Goal: Task Accomplishment & Management: Use online tool/utility

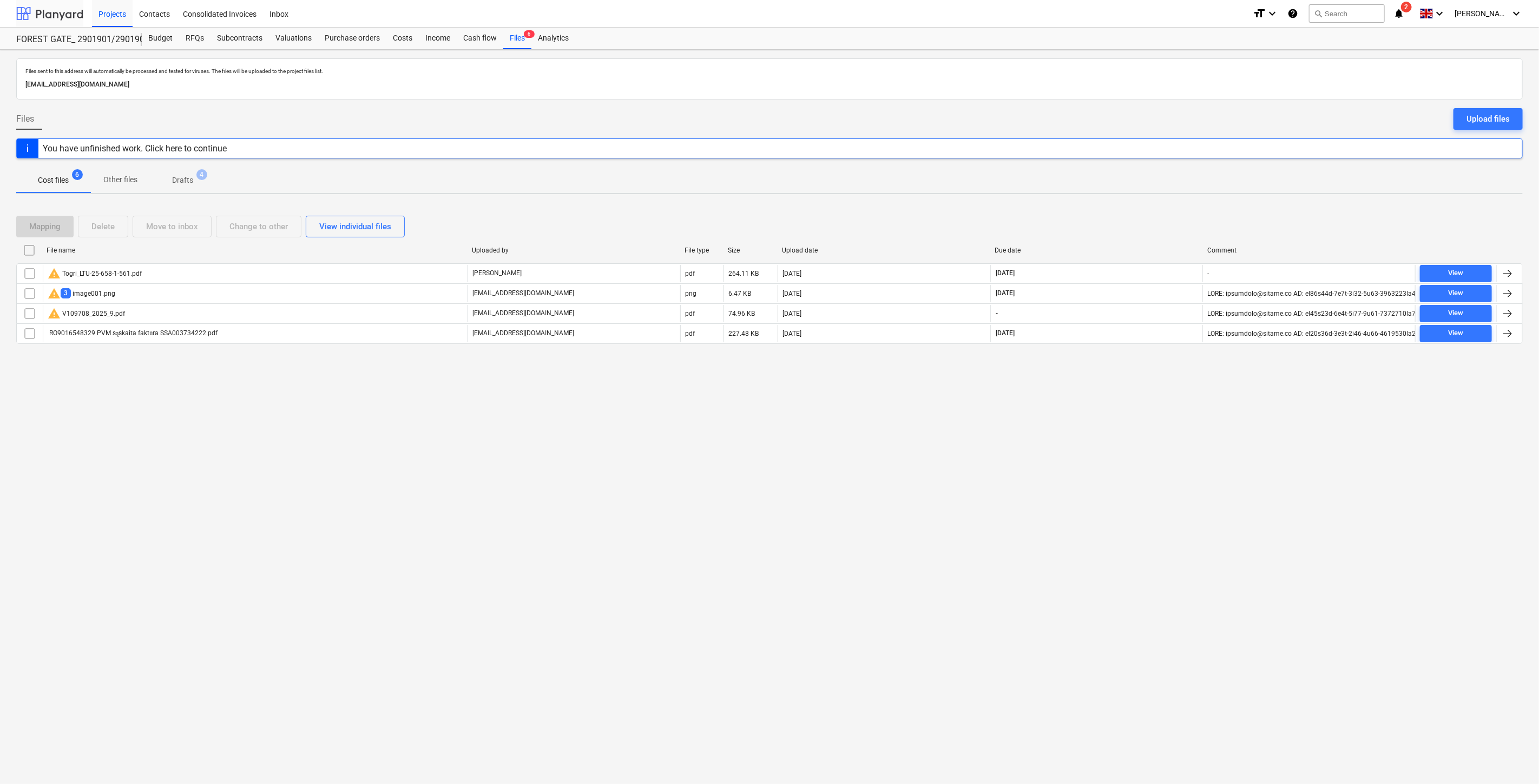
click at [57, 9] on div at bounding box center [50, 13] width 67 height 27
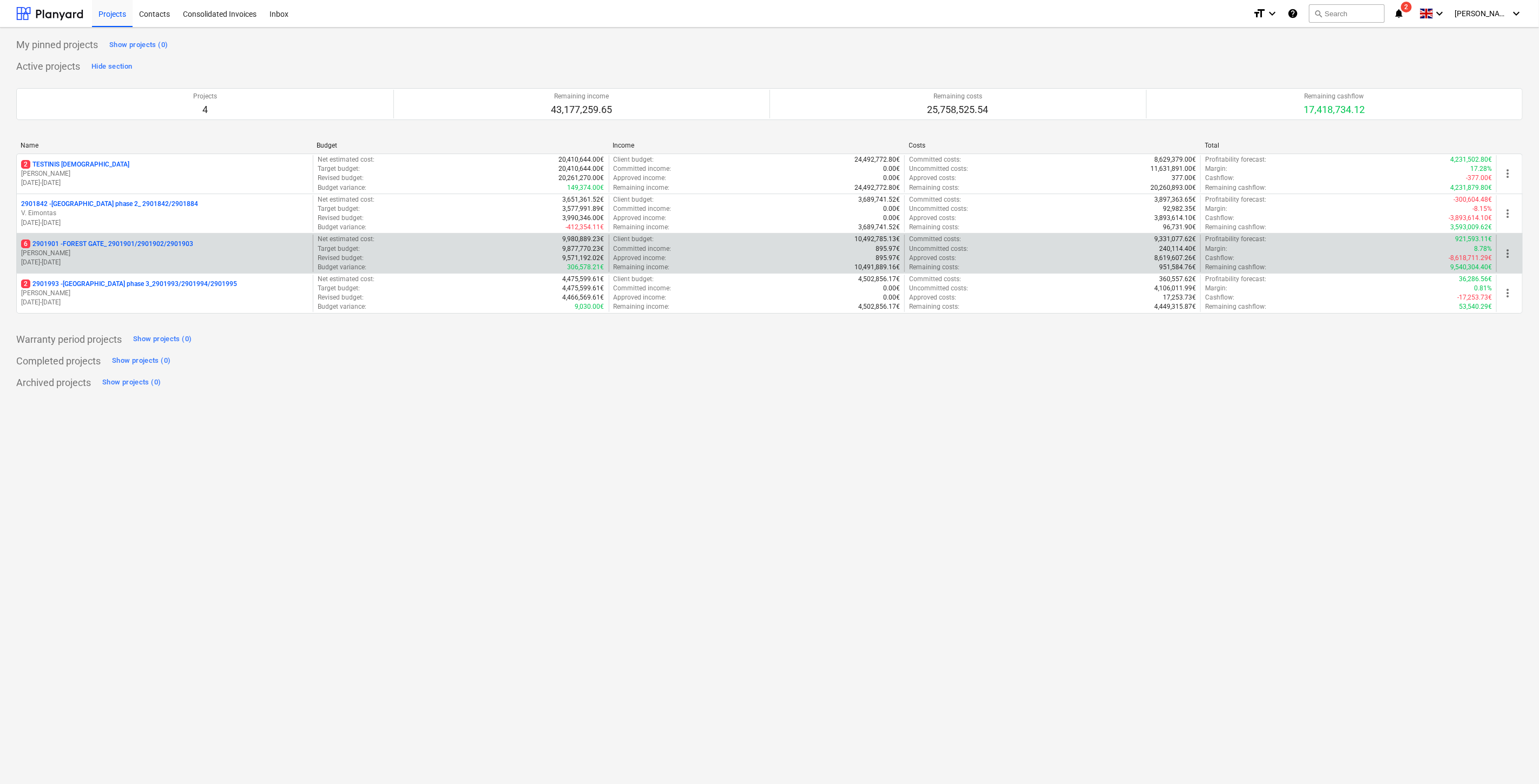
click at [159, 251] on p "[PERSON_NAME]" at bounding box center [165, 253] width 288 height 9
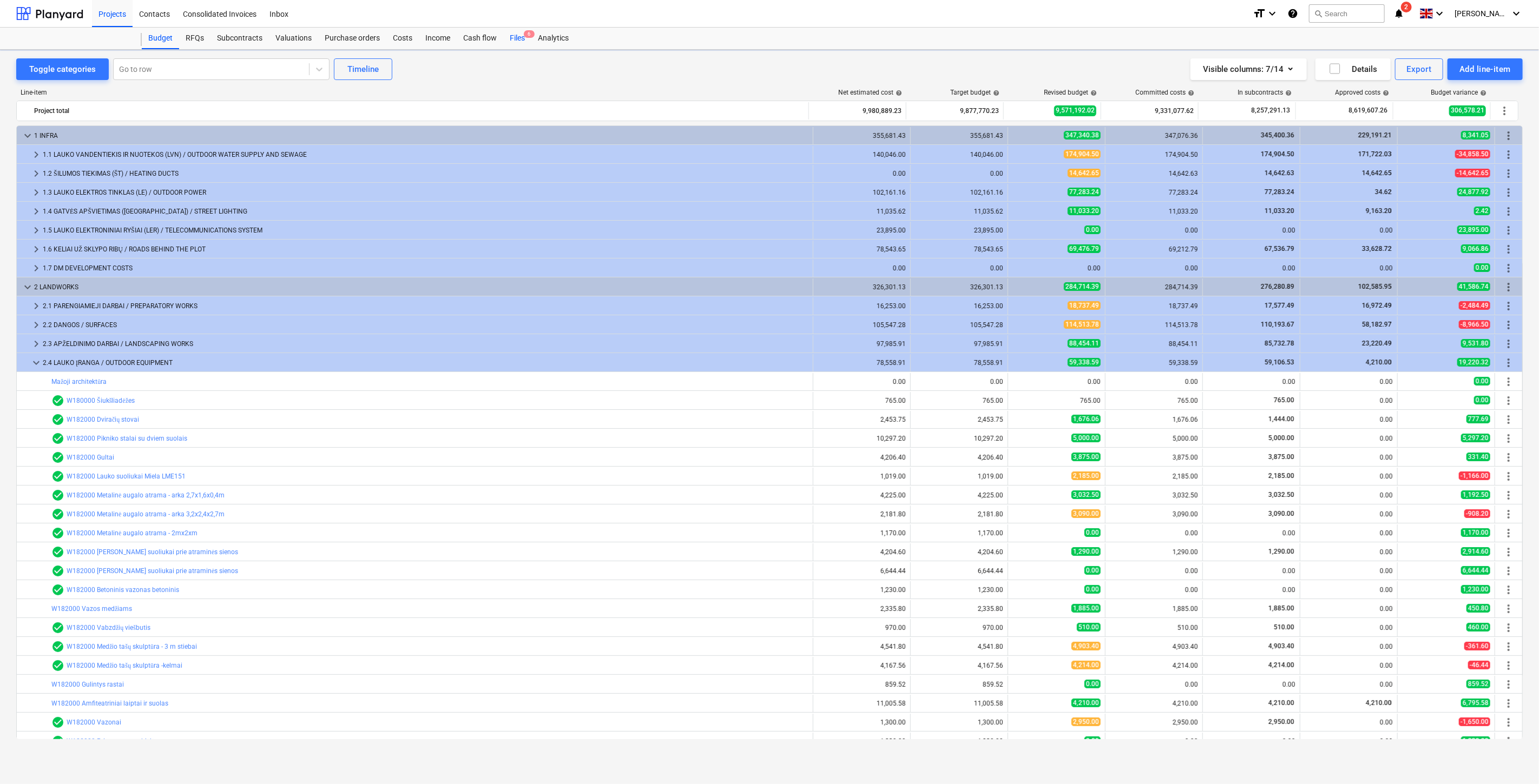
click at [520, 35] on div "Files 6" at bounding box center [517, 38] width 28 height 22
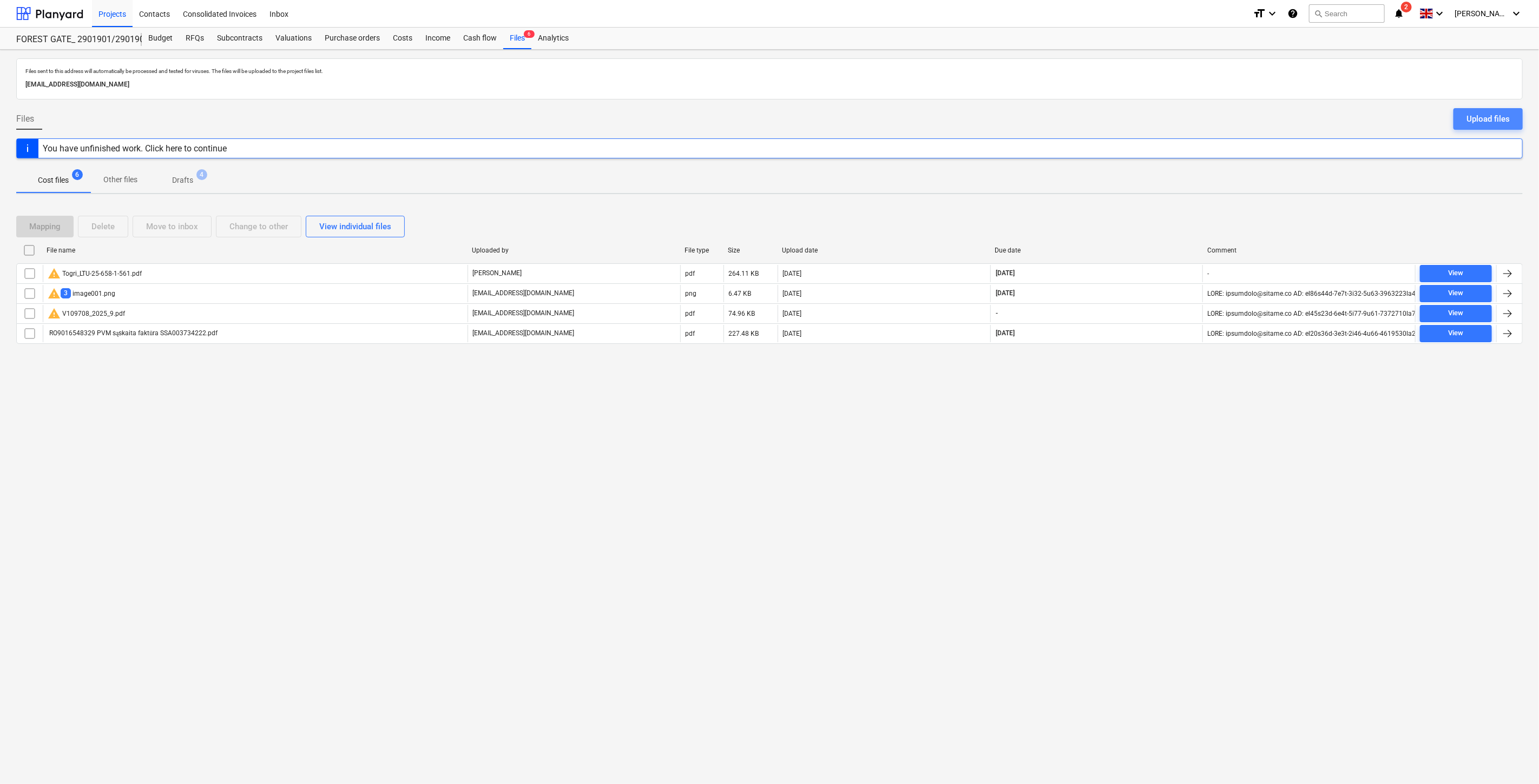
click at [1495, 117] on div "Upload files" at bounding box center [1488, 119] width 43 height 14
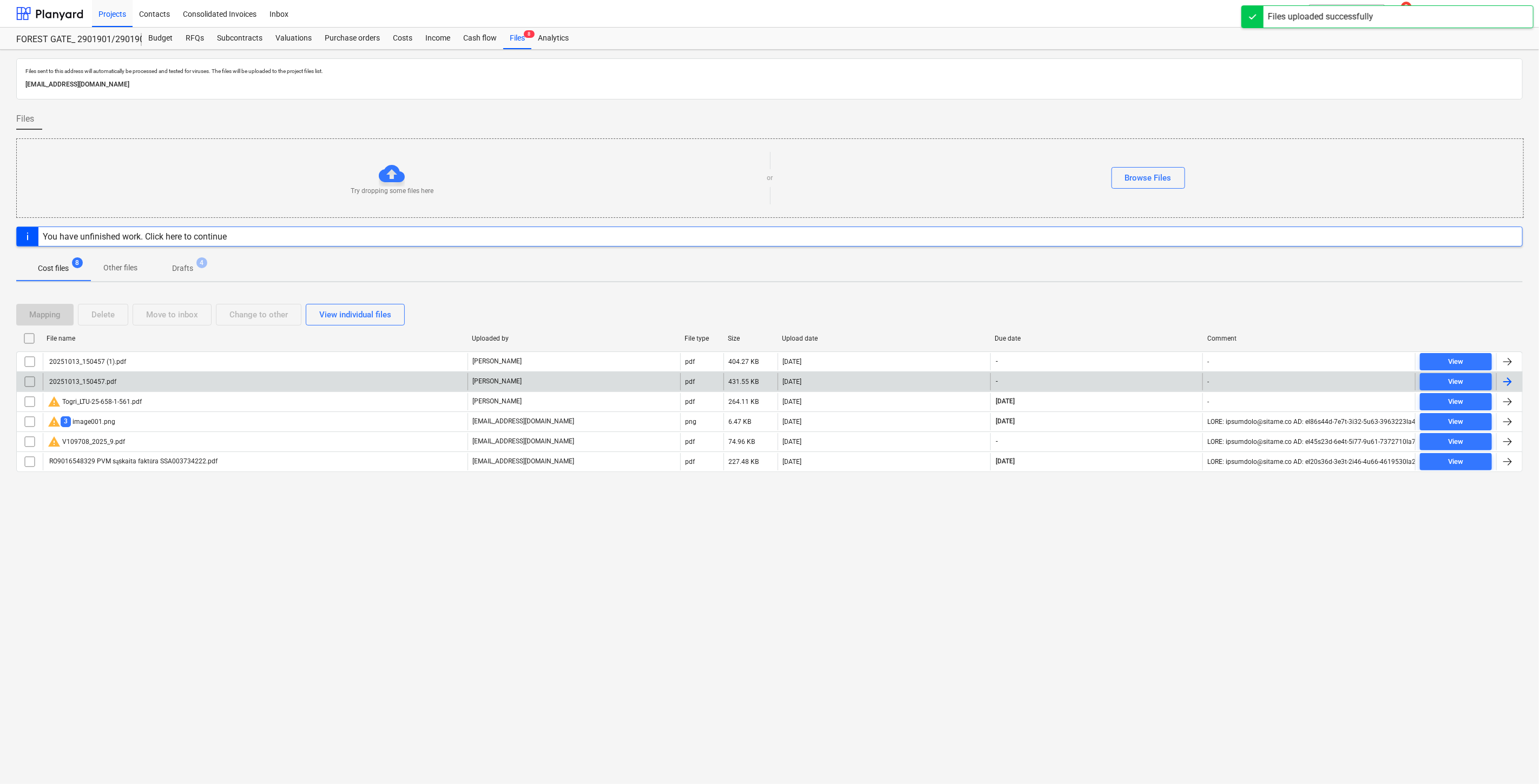
click at [303, 375] on div "20251013_150457.pdf" at bounding box center [255, 382] width 425 height 17
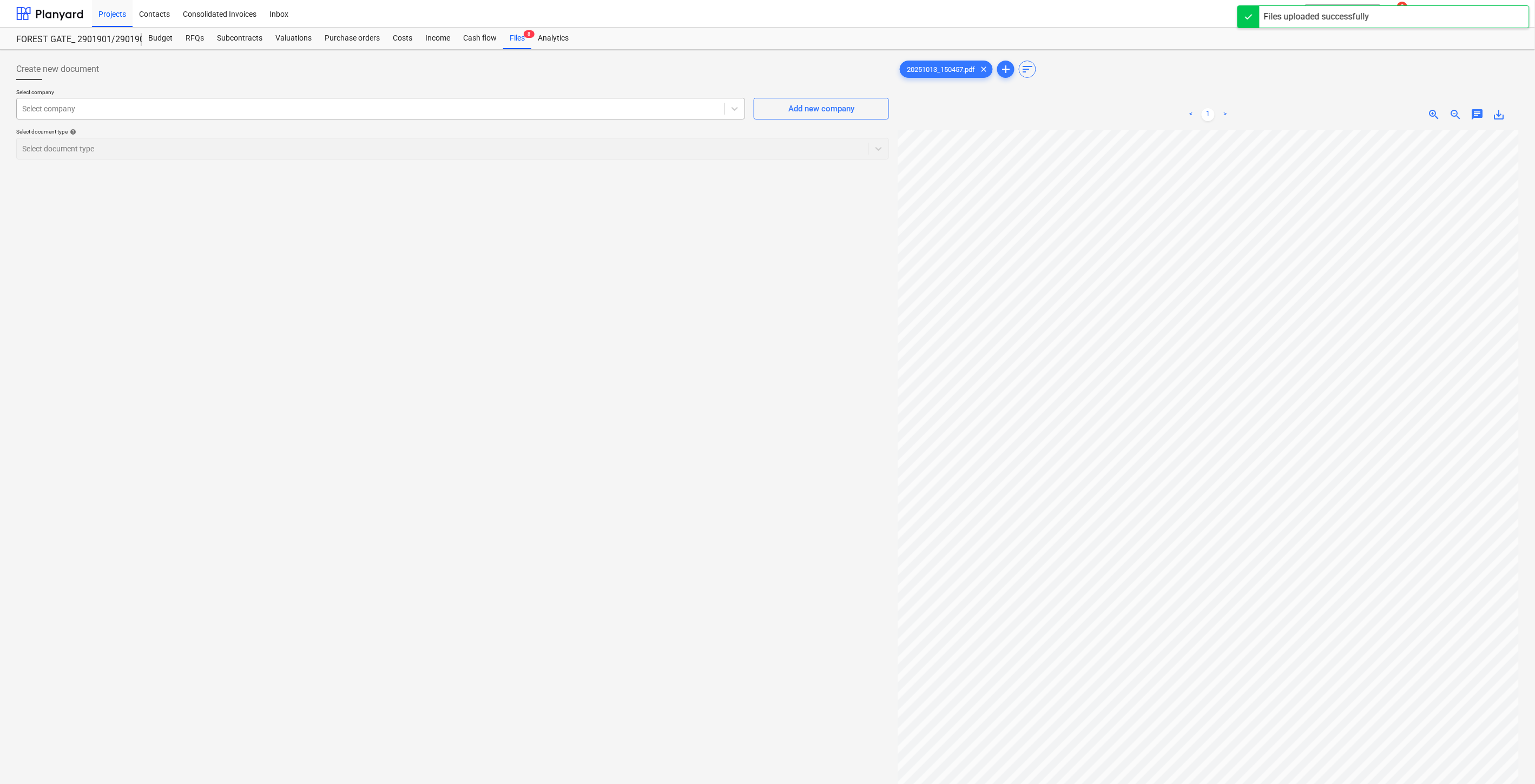
click at [367, 104] on div at bounding box center [370, 108] width 697 height 11
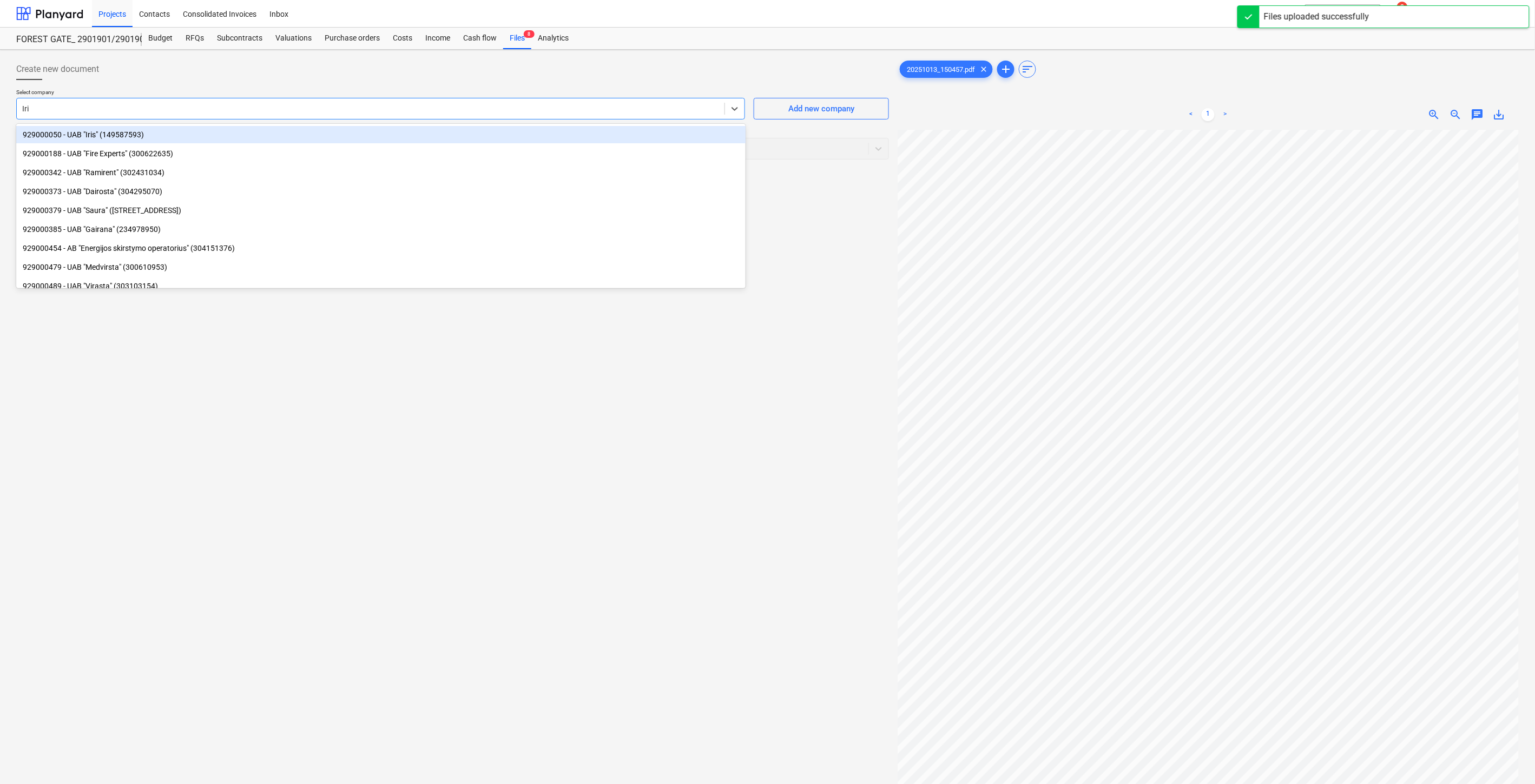
type input "Iris"
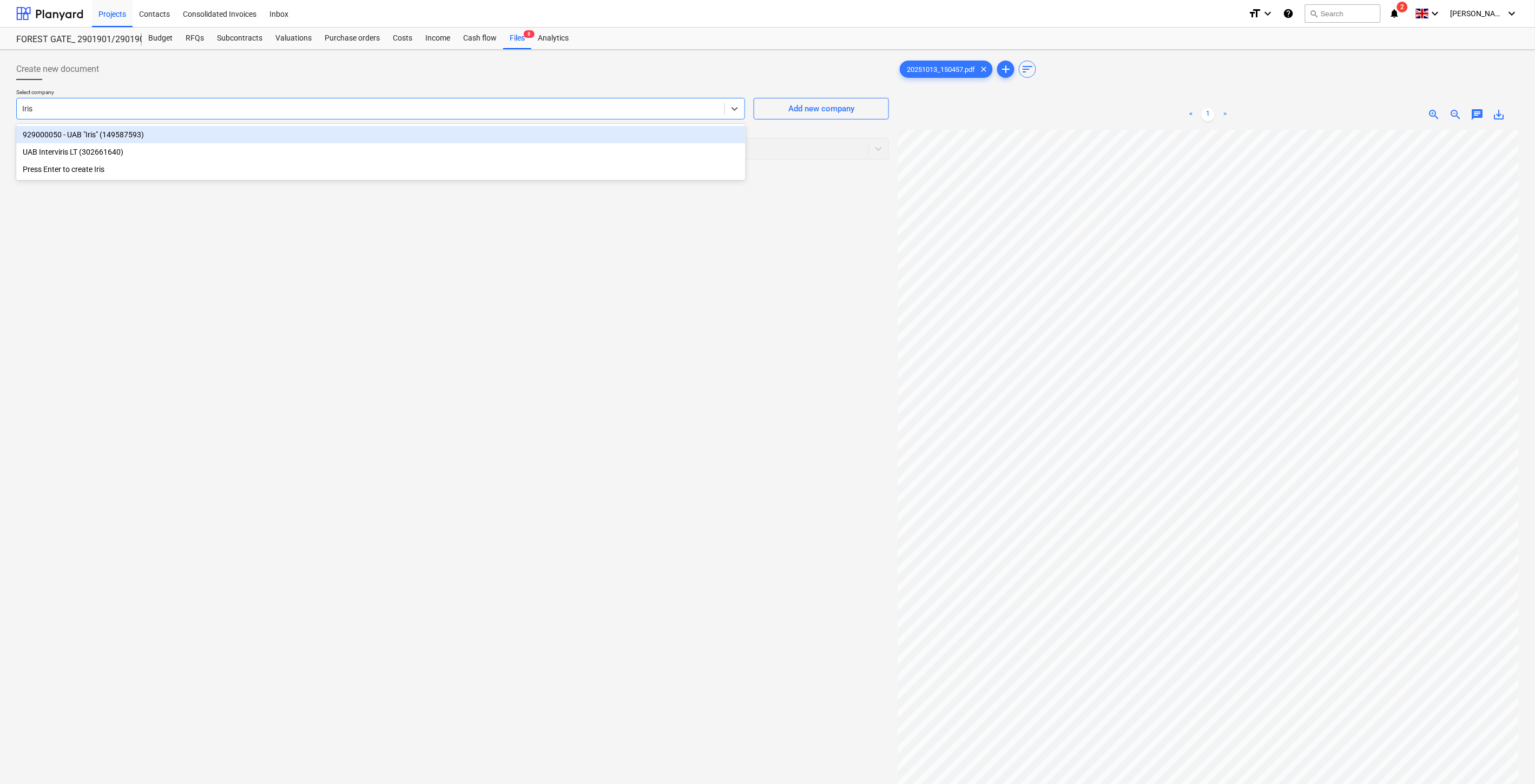
click at [359, 140] on div "929000050 - UAB "Iris" (149587593)" at bounding box center [380, 134] width 729 height 17
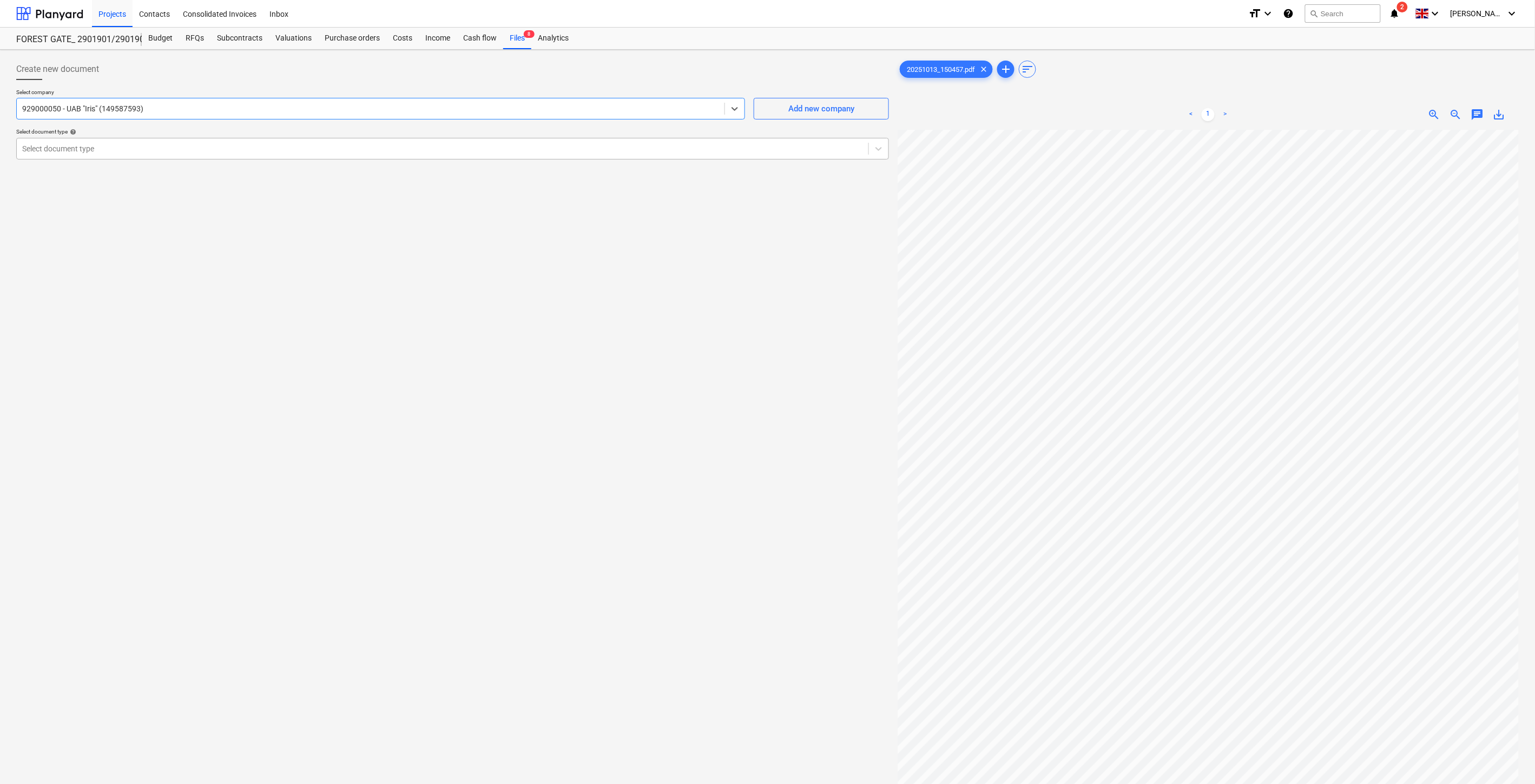
click at [334, 154] on div "Select document type" at bounding box center [442, 149] width 851 height 15
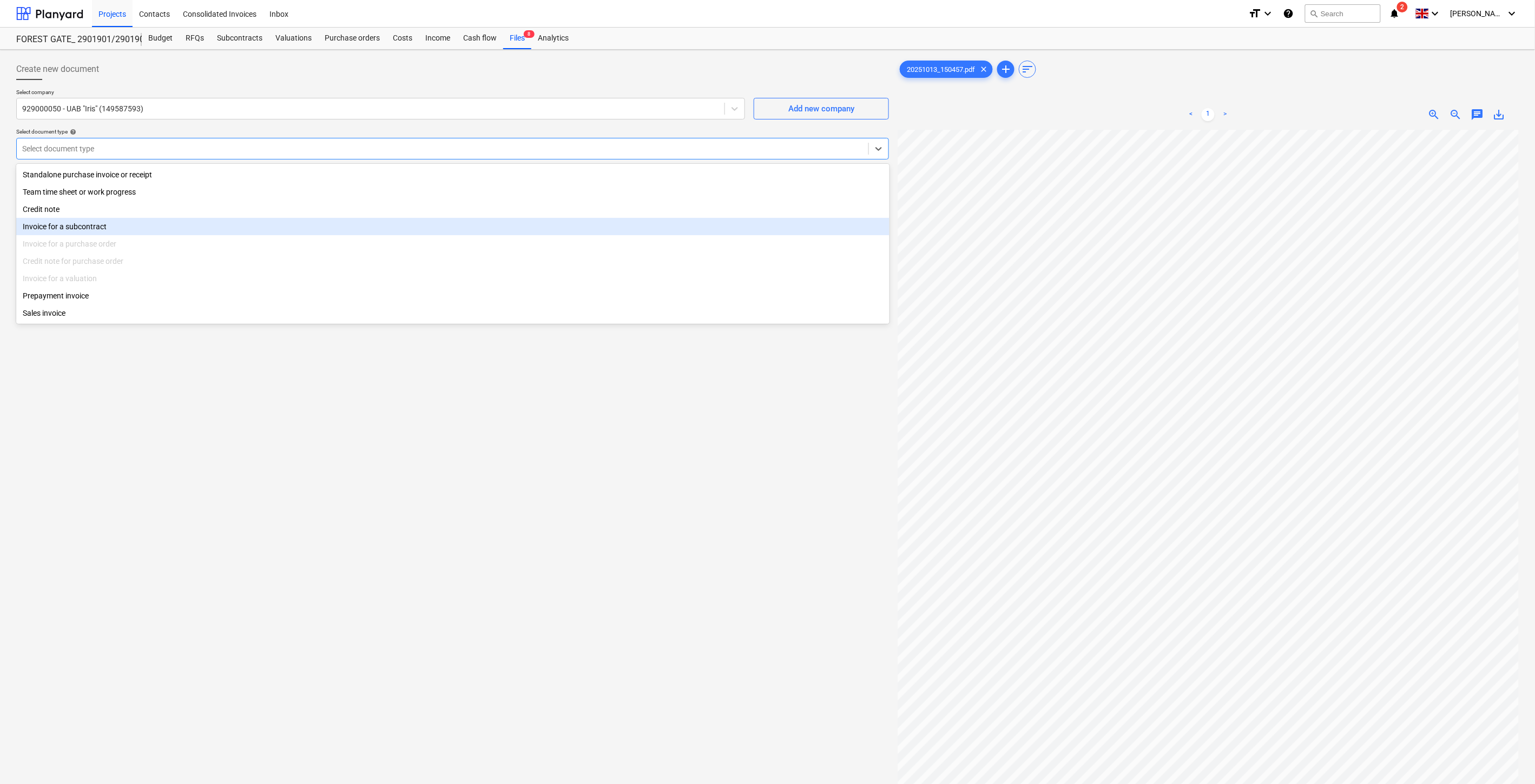
click at [191, 220] on div "Invoice for a subcontract" at bounding box center [453, 226] width 874 height 17
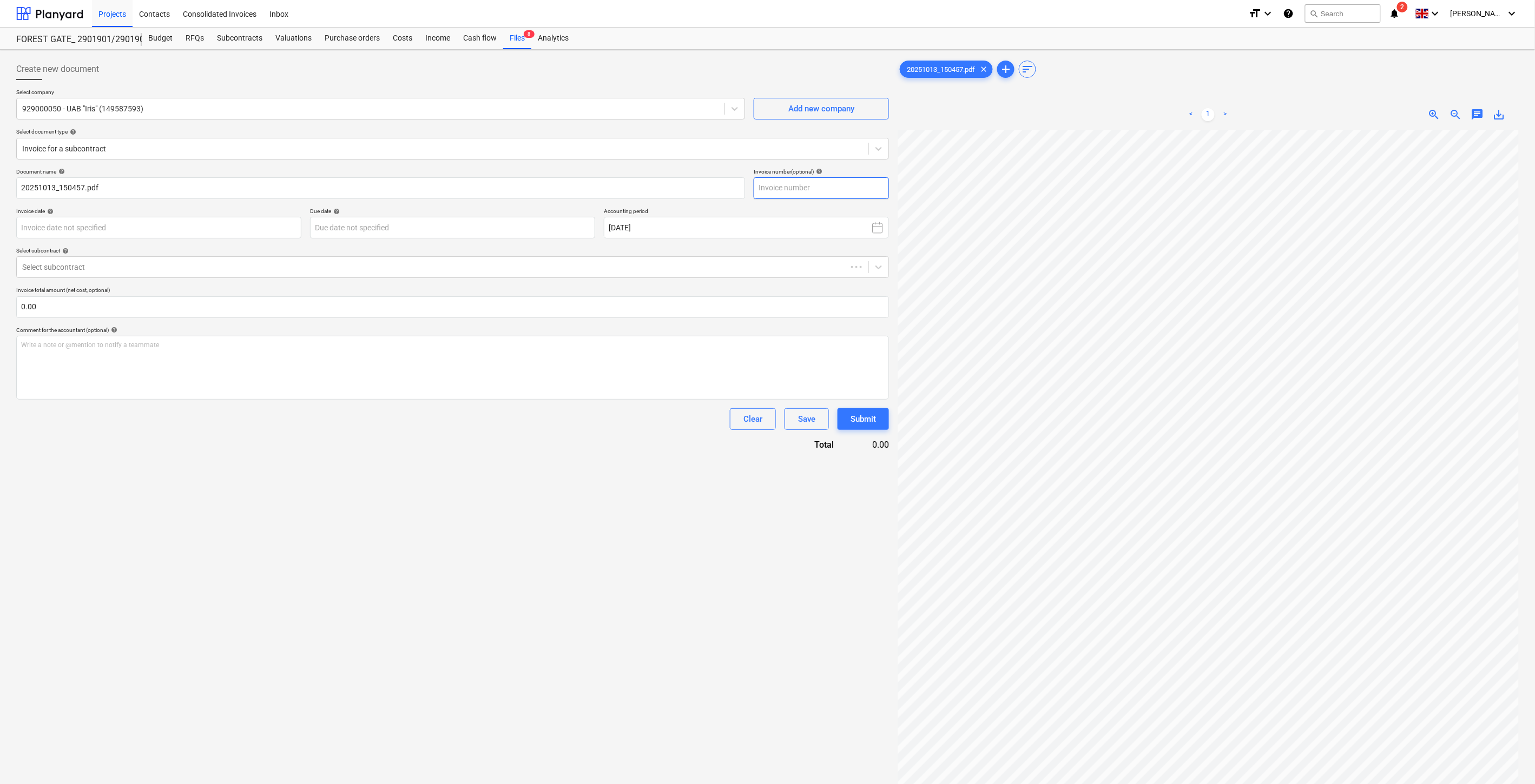
click at [833, 181] on input "text" at bounding box center [821, 188] width 135 height 22
type input "IRIS0544400"
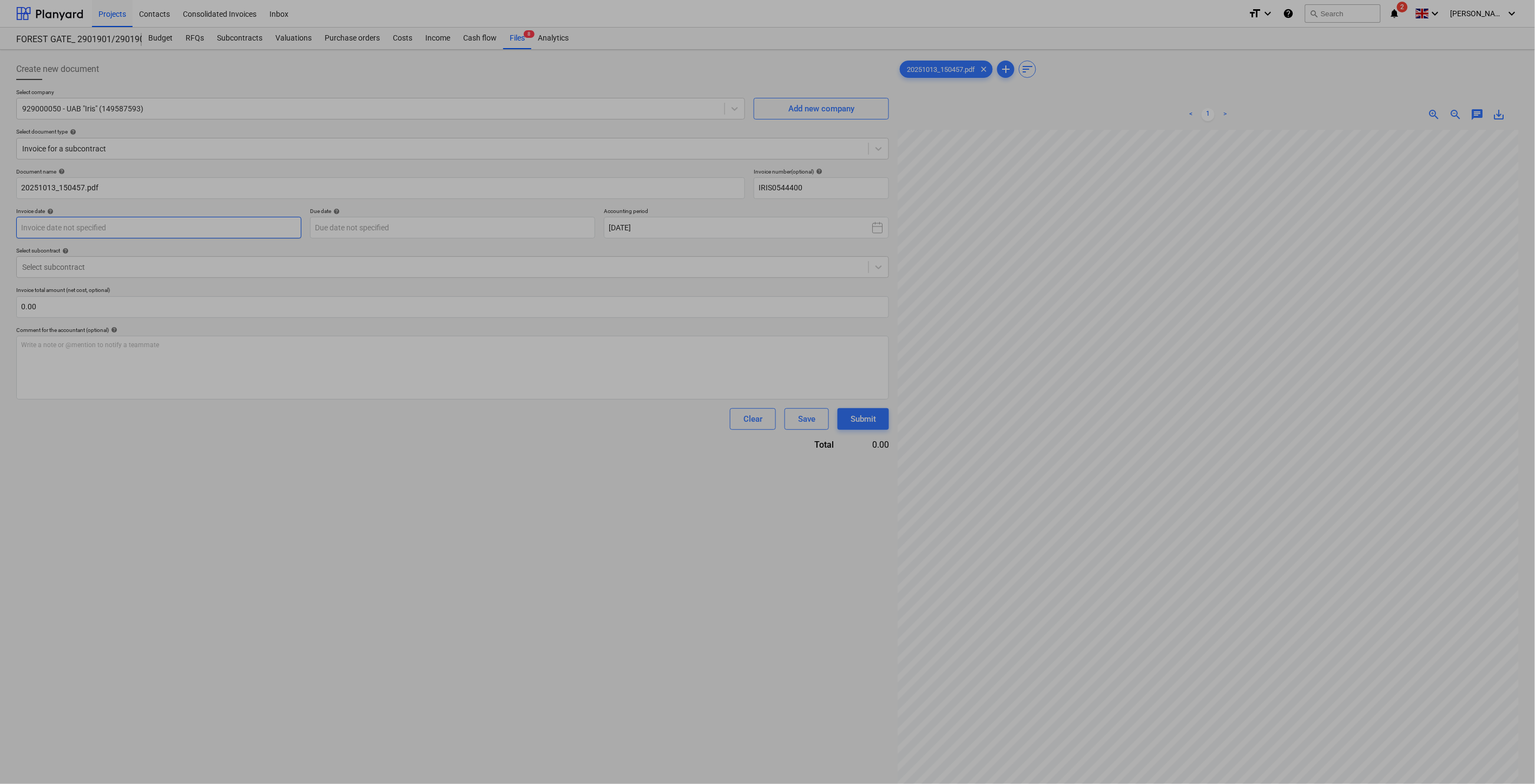
click at [273, 229] on body "Projects Contacts Consolidated Invoices Inbox format_size keyboard_arrow_down h…" at bounding box center [768, 392] width 1535 height 784
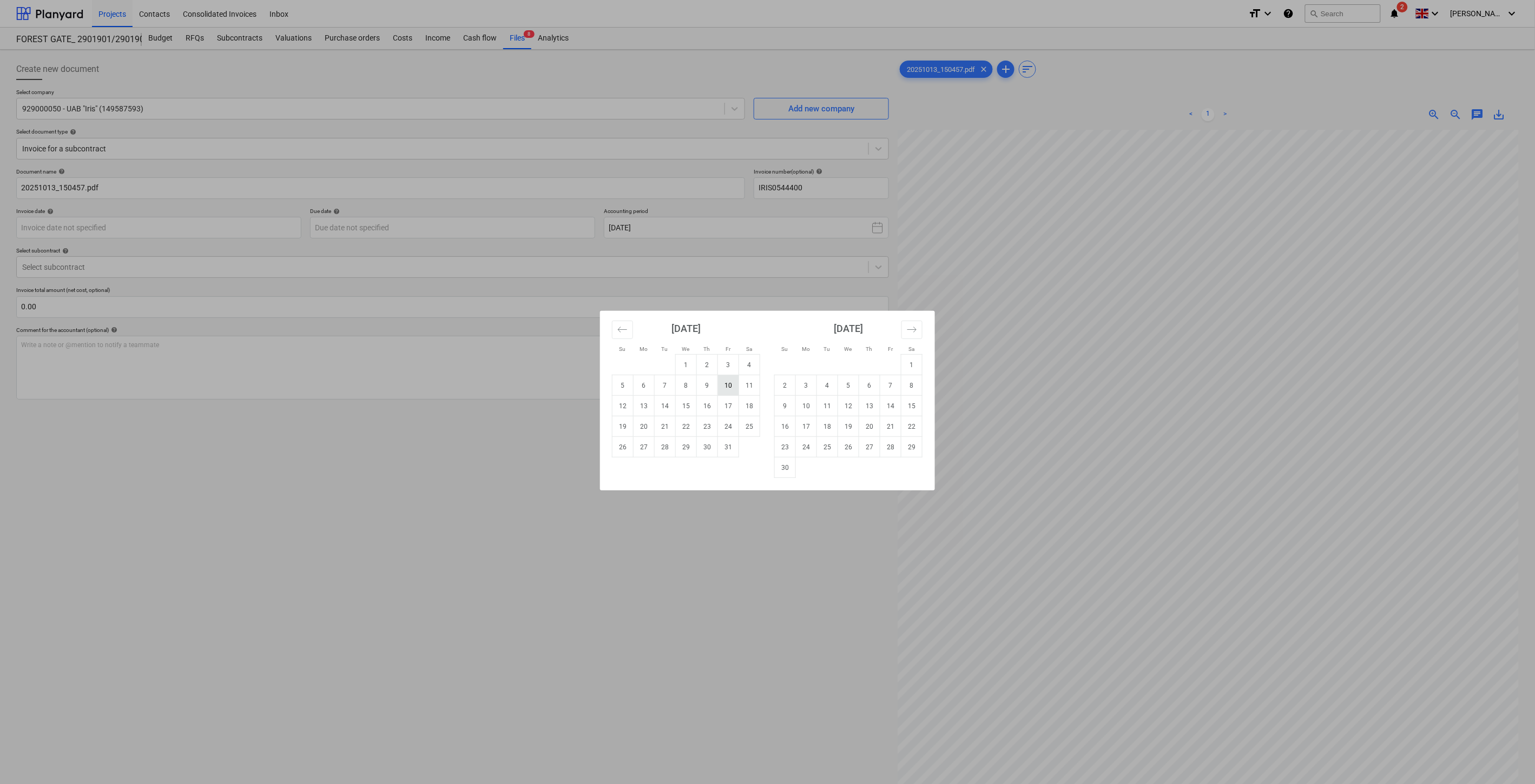
click at [736, 384] on td "10" at bounding box center [728, 386] width 21 height 20
type input "[DATE]"
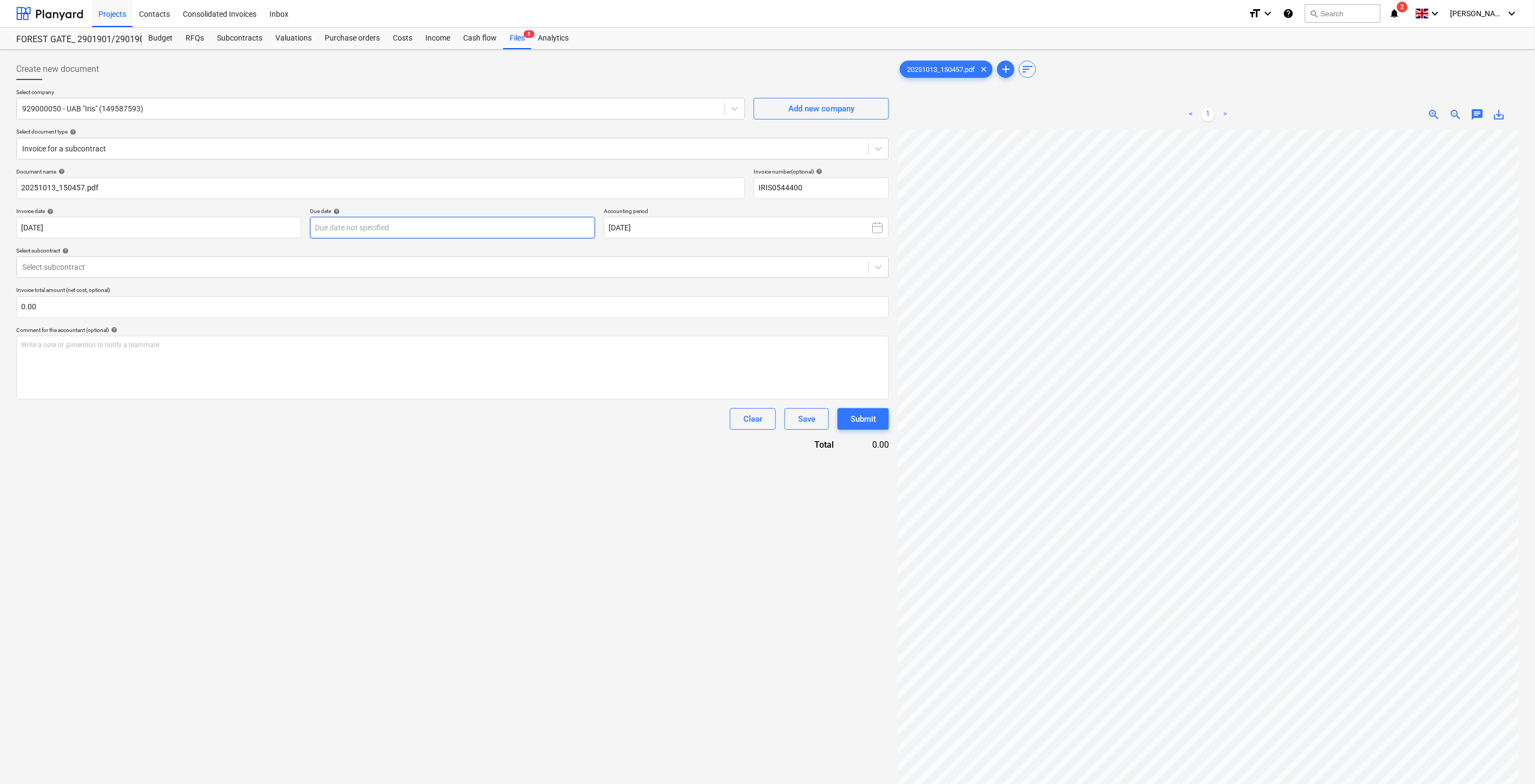
click at [528, 222] on body "Projects Contacts Consolidated Invoices Inbox format_size keyboard_arrow_down h…" at bounding box center [768, 392] width 1535 height 784
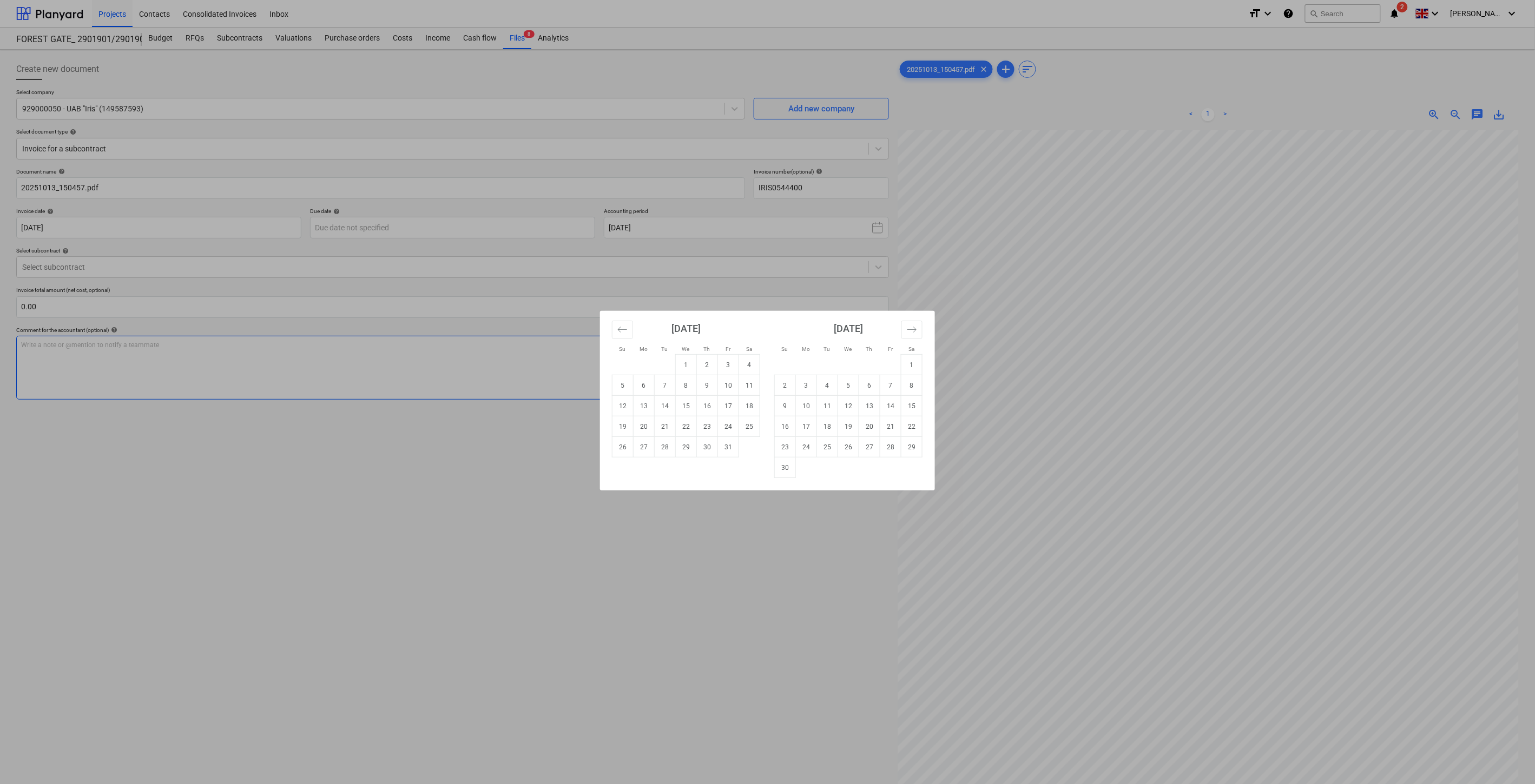
drag, startPoint x: 813, startPoint y: 405, endPoint x: 694, endPoint y: 365, distance: 125.5
click at [815, 404] on td "10" at bounding box center [806, 406] width 21 height 20
type input "[DATE]"
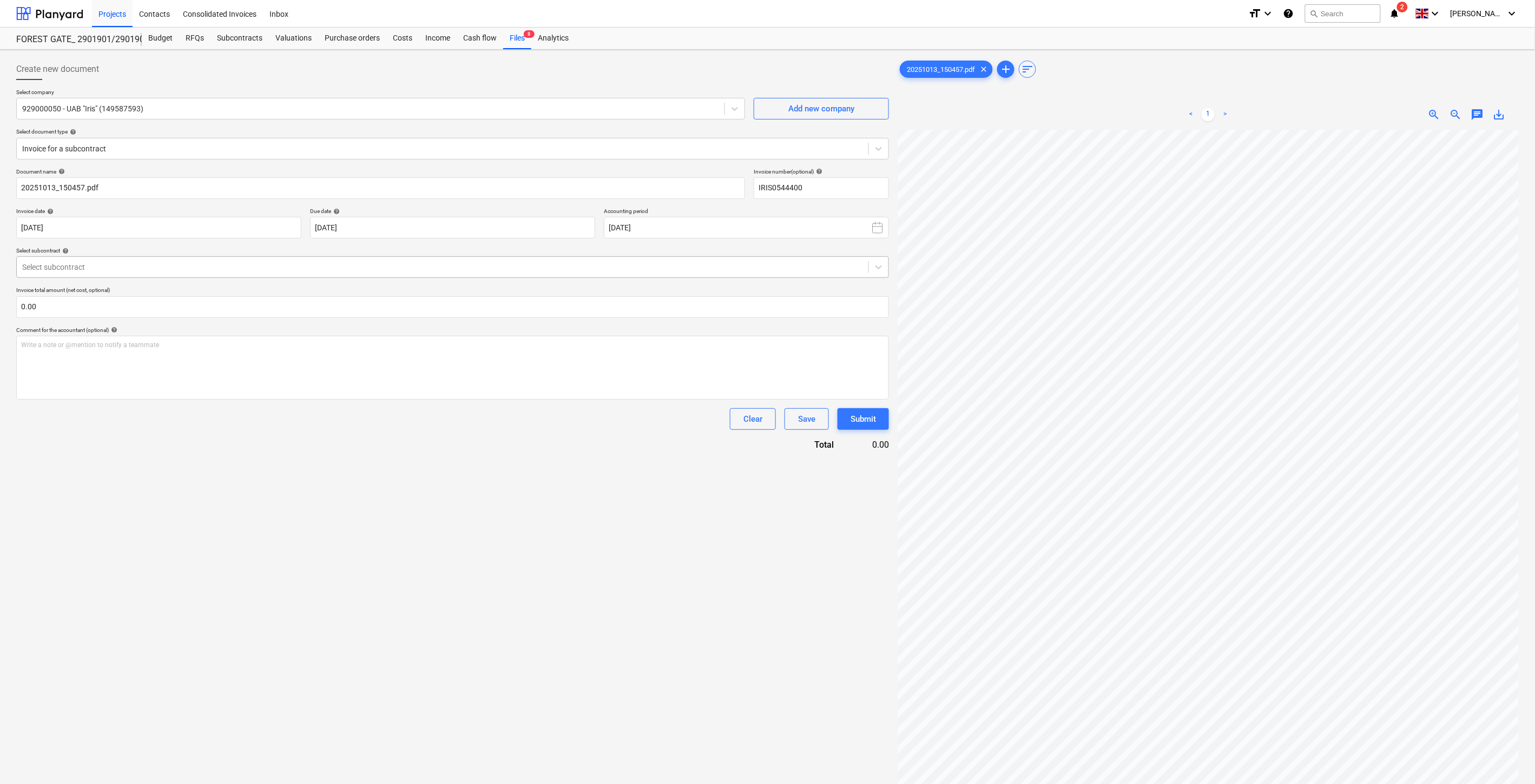
click at [434, 265] on div at bounding box center [442, 267] width 841 height 11
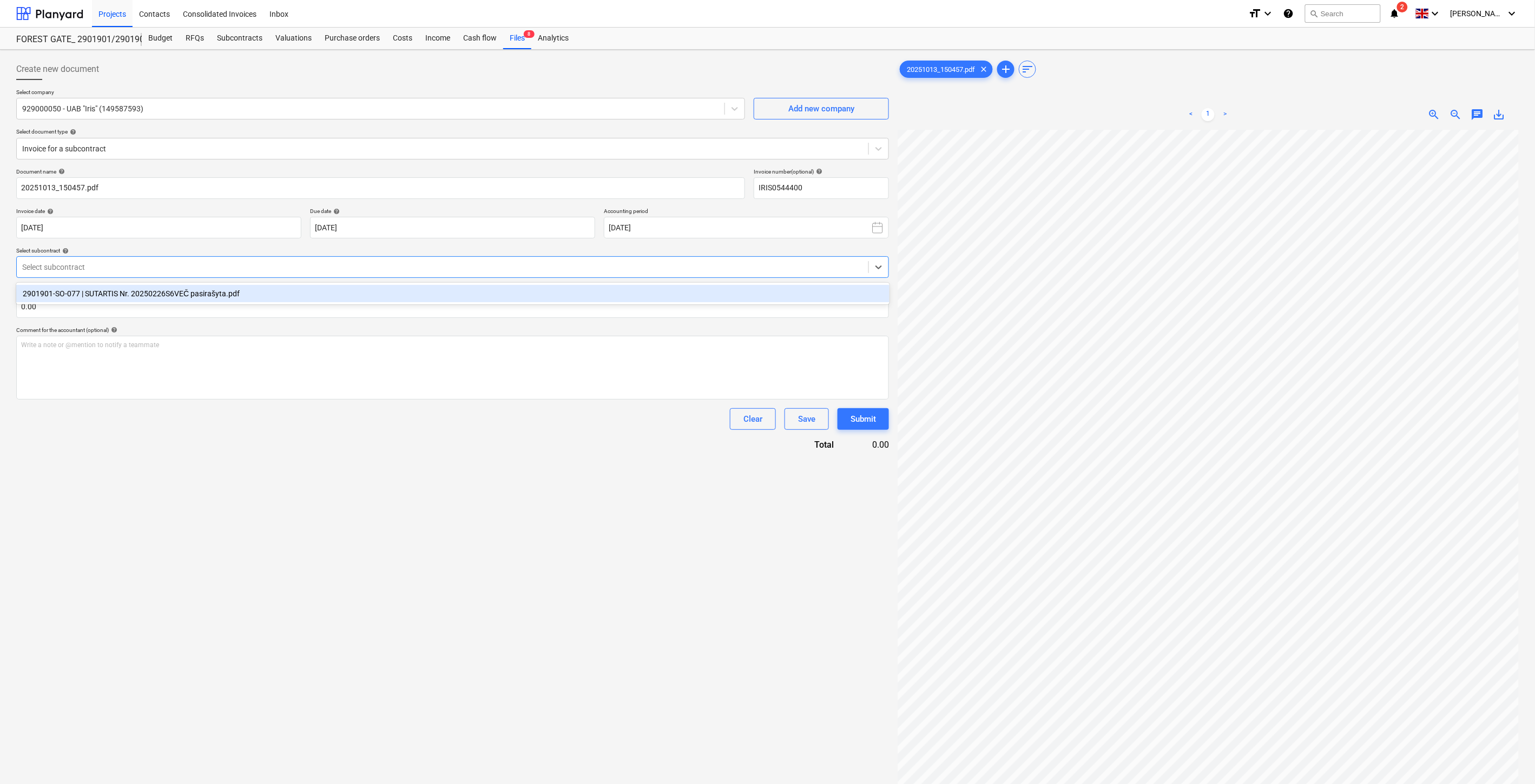
click at [421, 294] on div "2901901-SO-077 | SUTARTIS Nr. 20250226S6VEČ pasirašyta.pdf" at bounding box center [453, 293] width 874 height 17
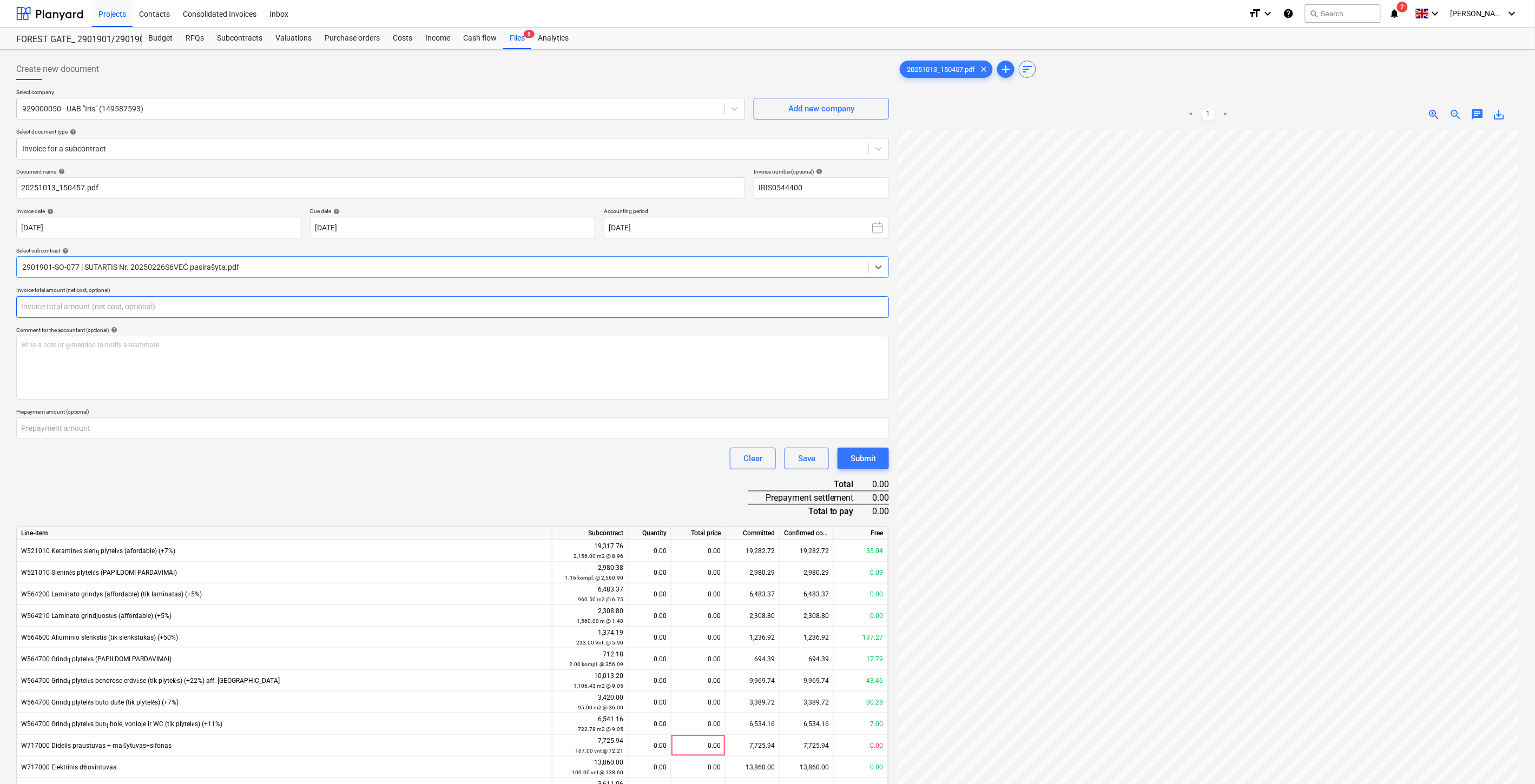
click at [407, 308] on input "text" at bounding box center [452, 307] width 873 height 22
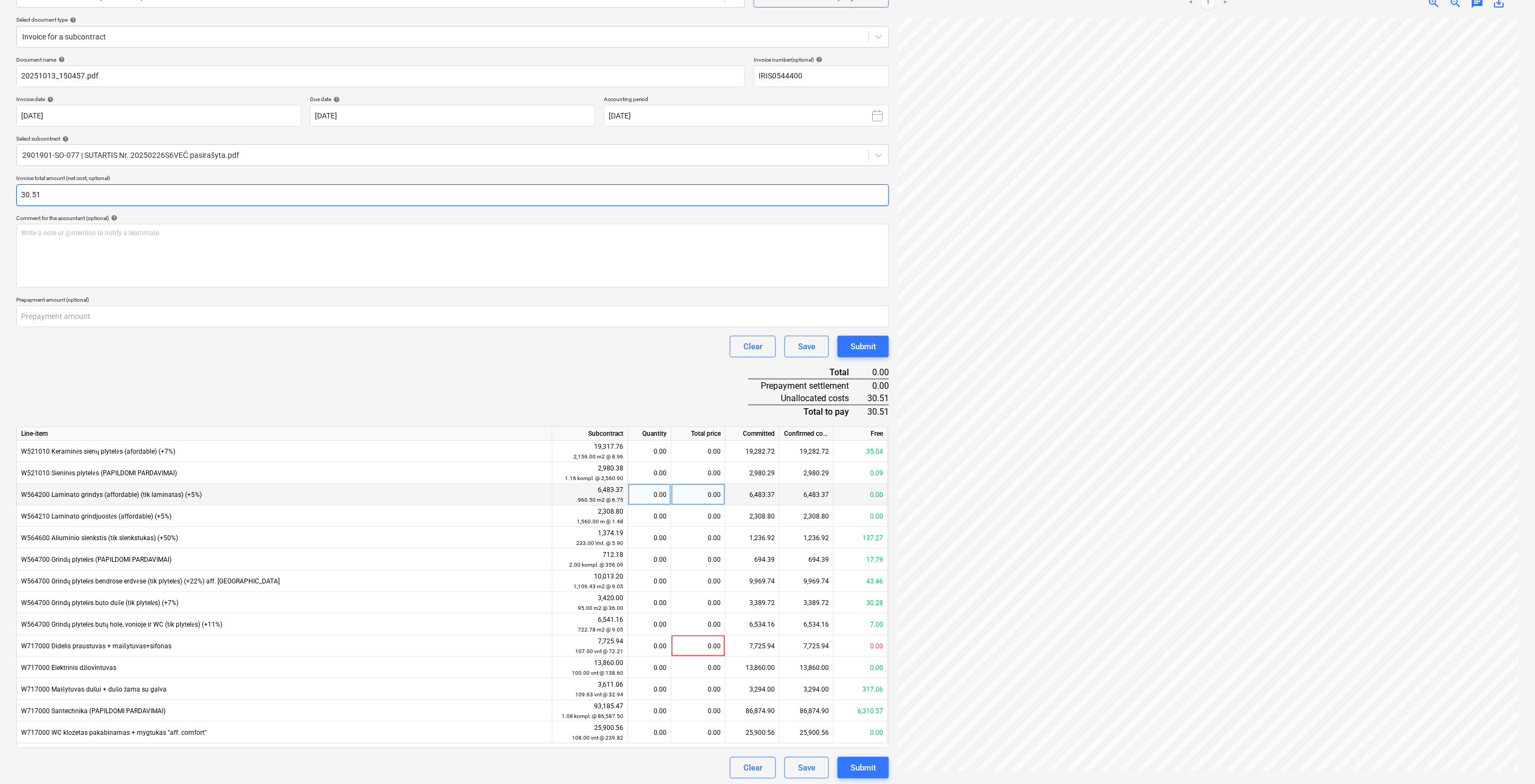
scroll to position [116, 0]
type input "30.51"
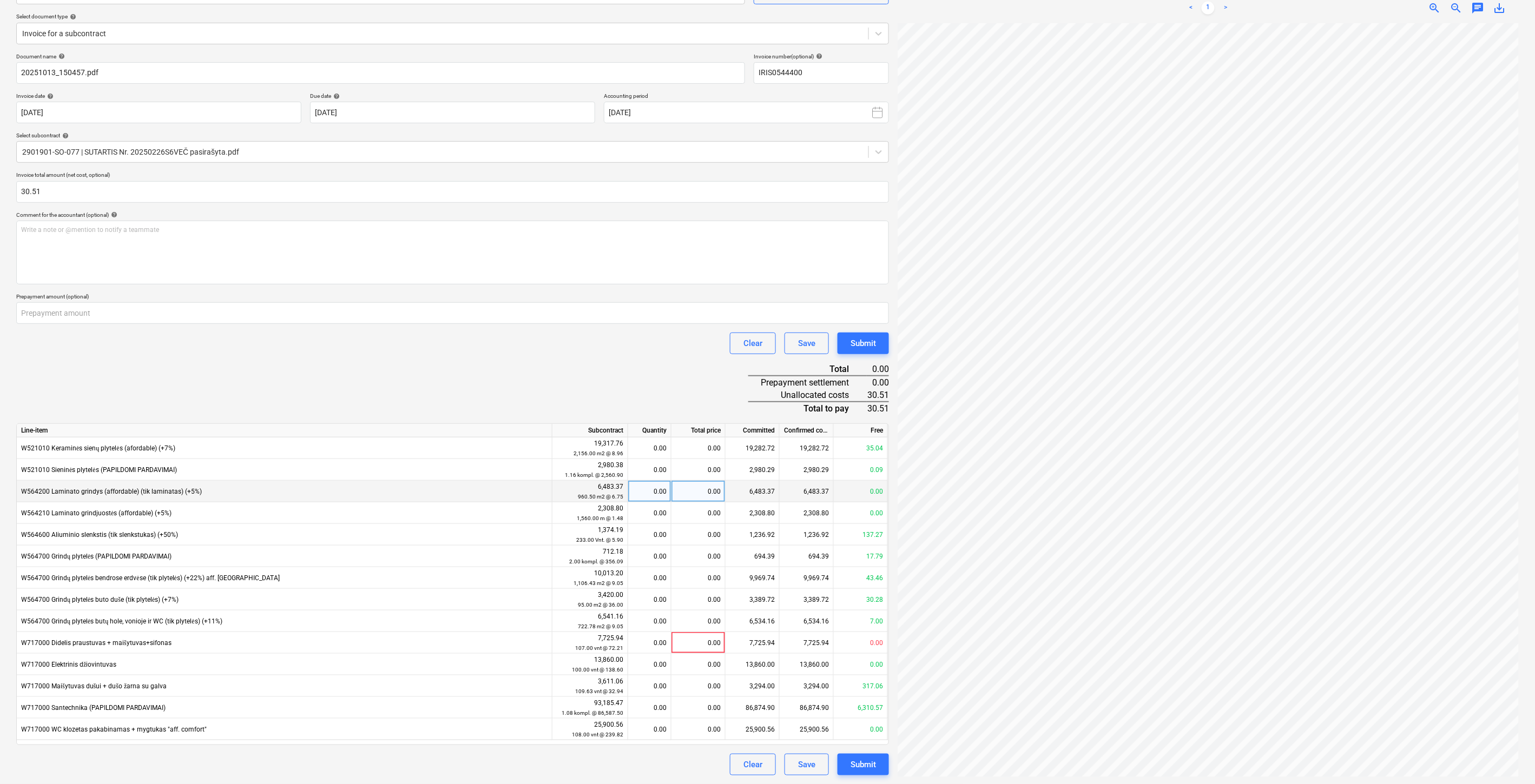
click at [687, 494] on div "0.00" at bounding box center [699, 492] width 54 height 22
type input "30.51"
click at [690, 363] on div "Document name help 20251013_150457.pdf Invoice number (optional) help IRIS05444…" at bounding box center [452, 414] width 873 height 723
click at [803, 761] on div "Save" at bounding box center [806, 764] width 17 height 14
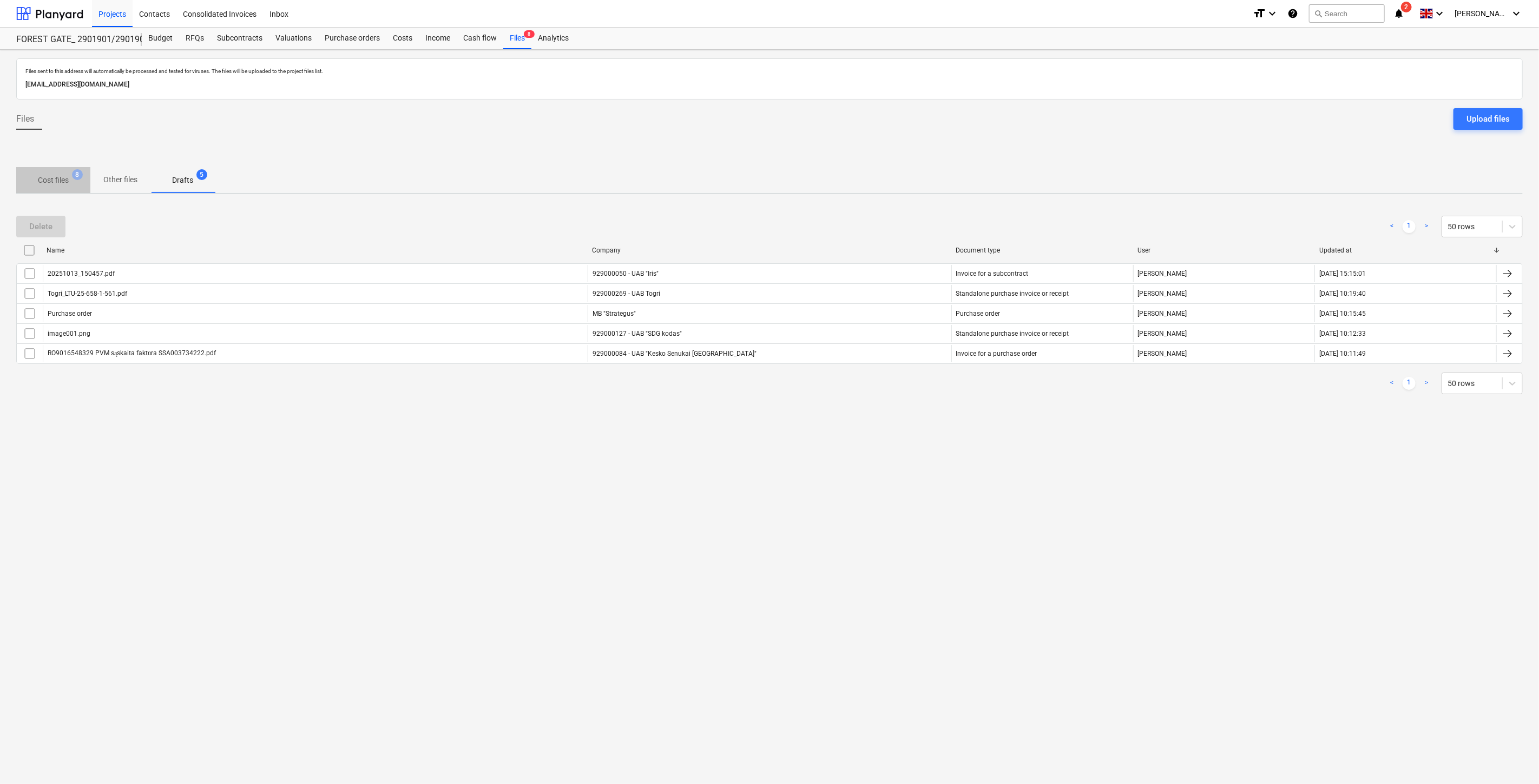
click at [55, 180] on p "Cost files" at bounding box center [53, 180] width 31 height 11
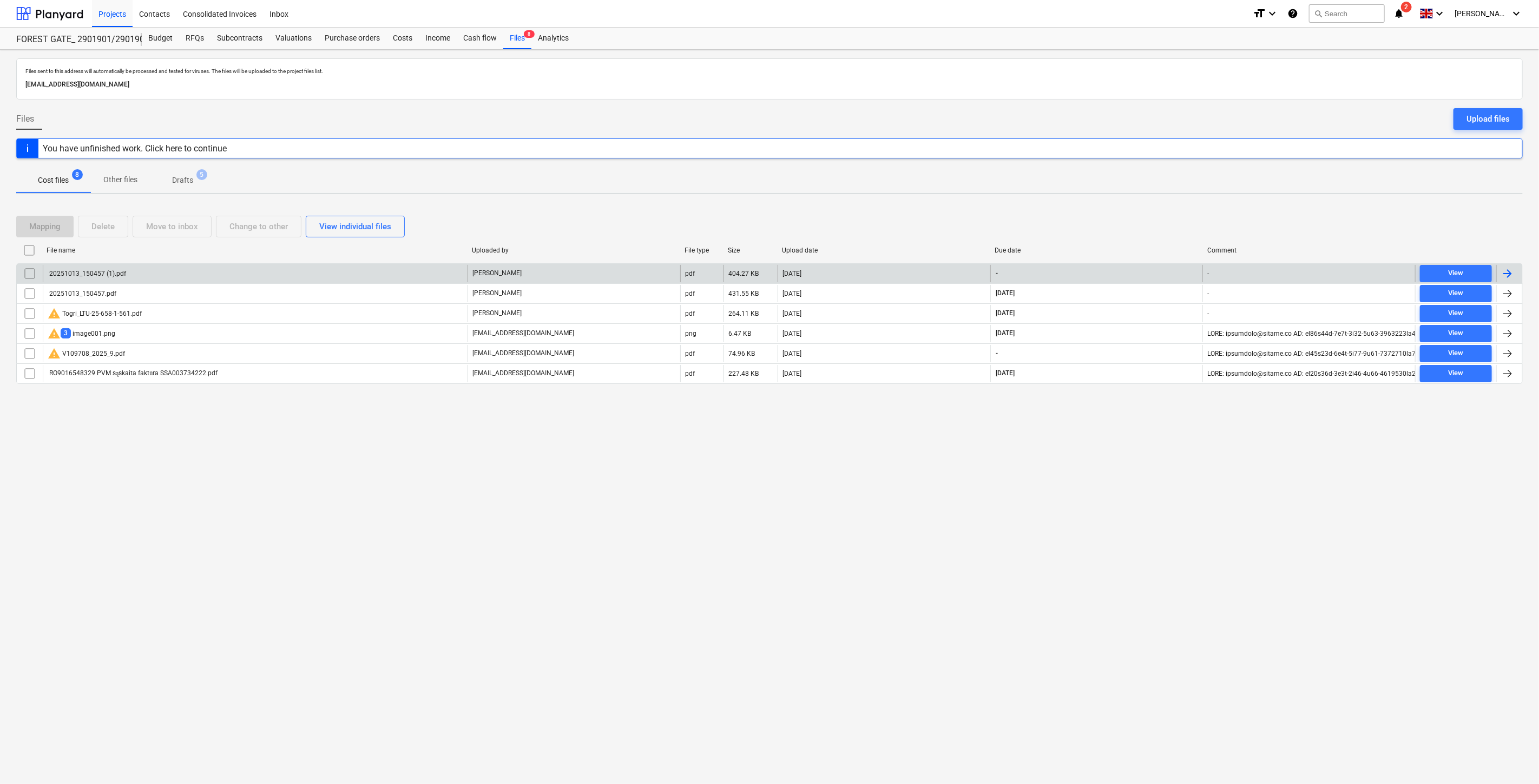
click at [311, 271] on div "20251013_150457 (1).pdf" at bounding box center [255, 274] width 425 height 17
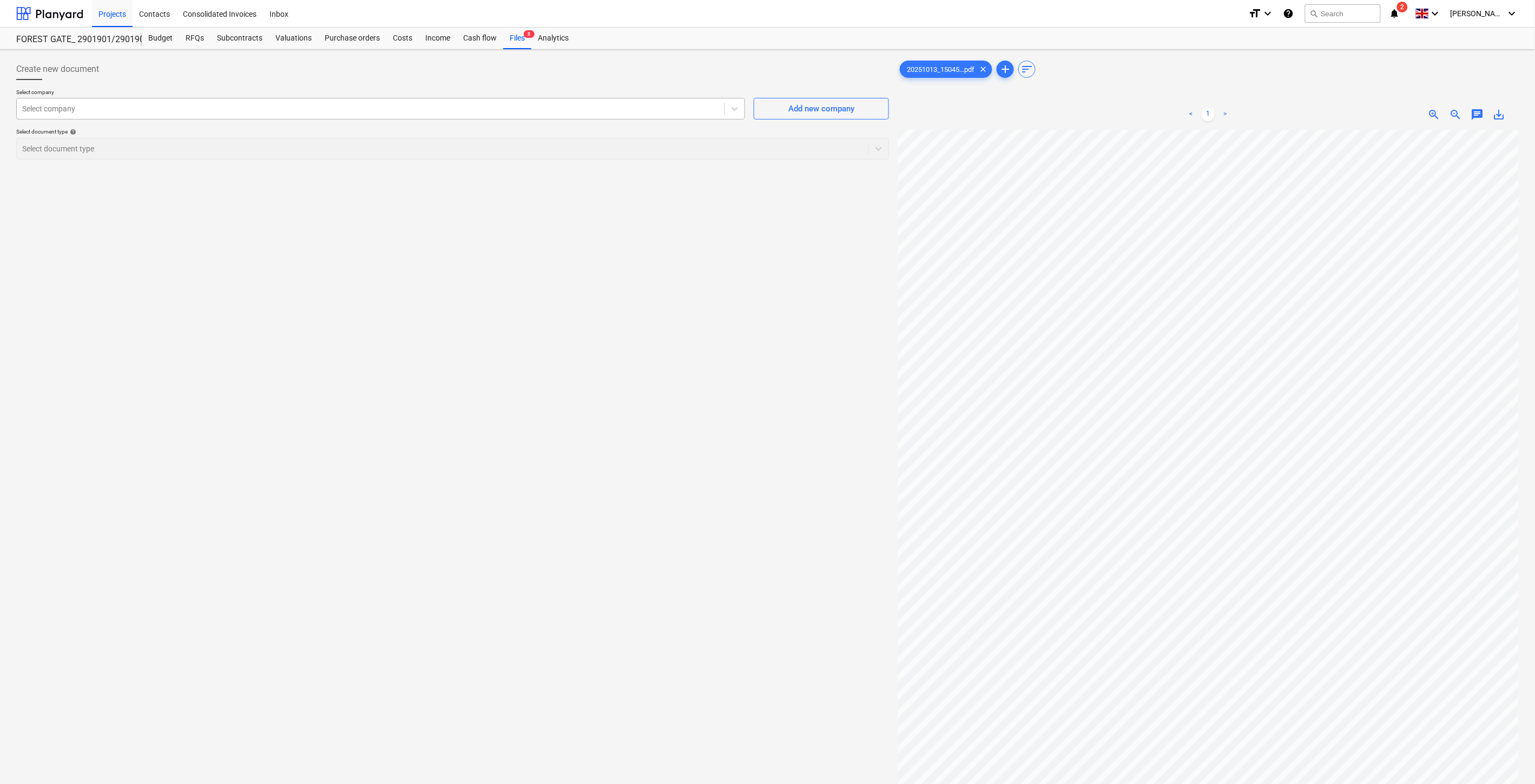
click at [516, 110] on div at bounding box center [370, 108] width 697 height 11
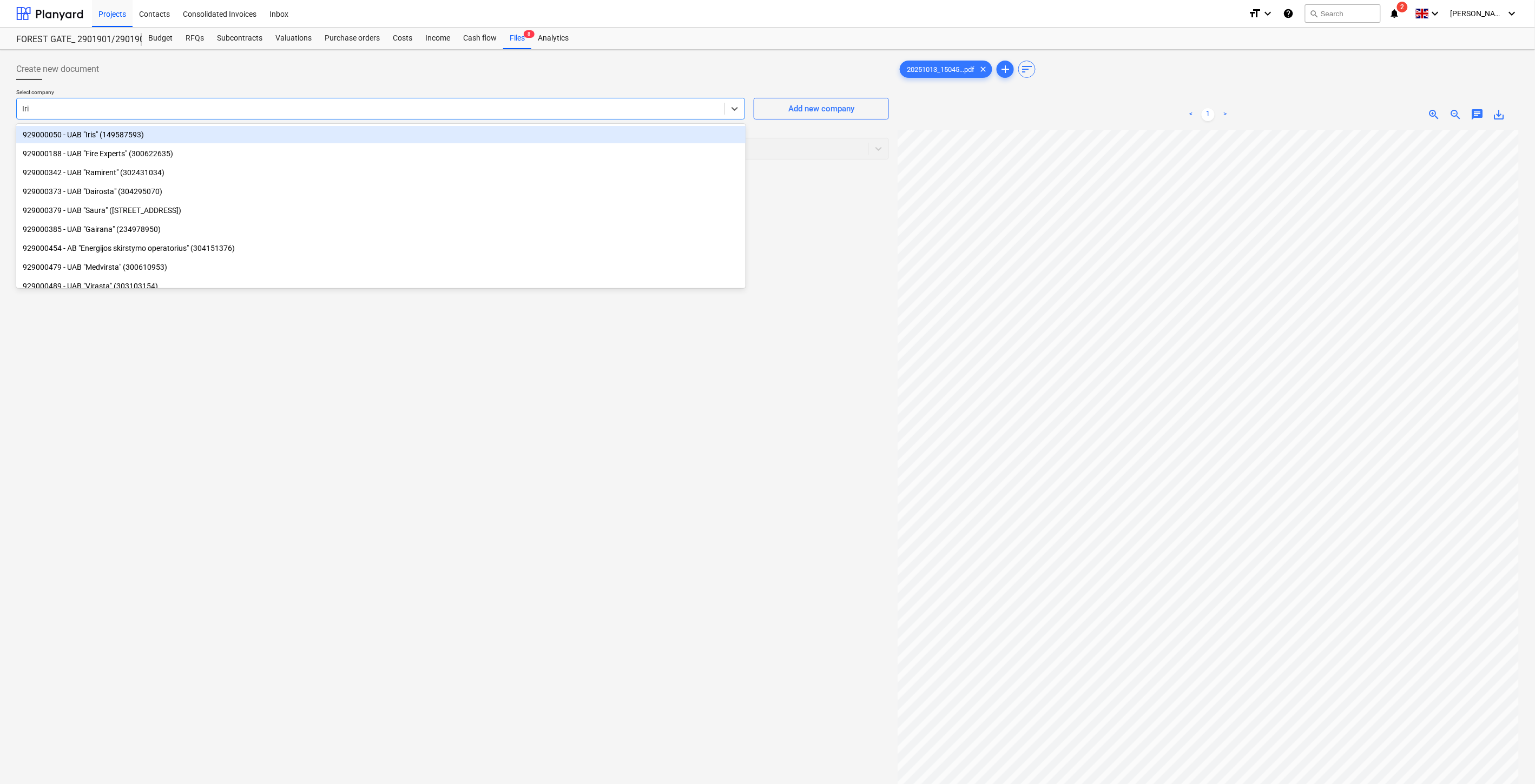
type input "Iris"
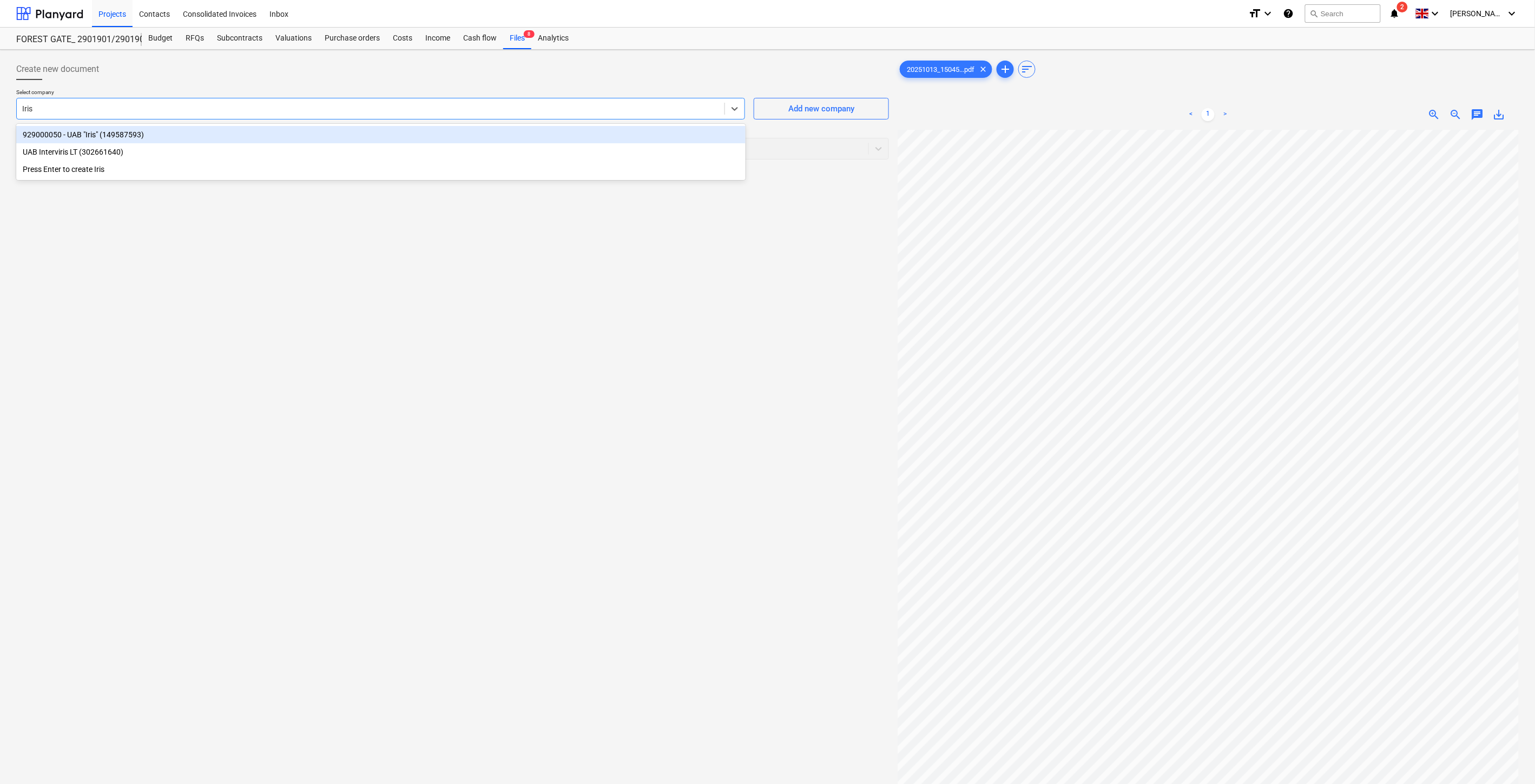
click at [439, 131] on div "929000050 - UAB "Iris" (149587593)" at bounding box center [380, 134] width 729 height 17
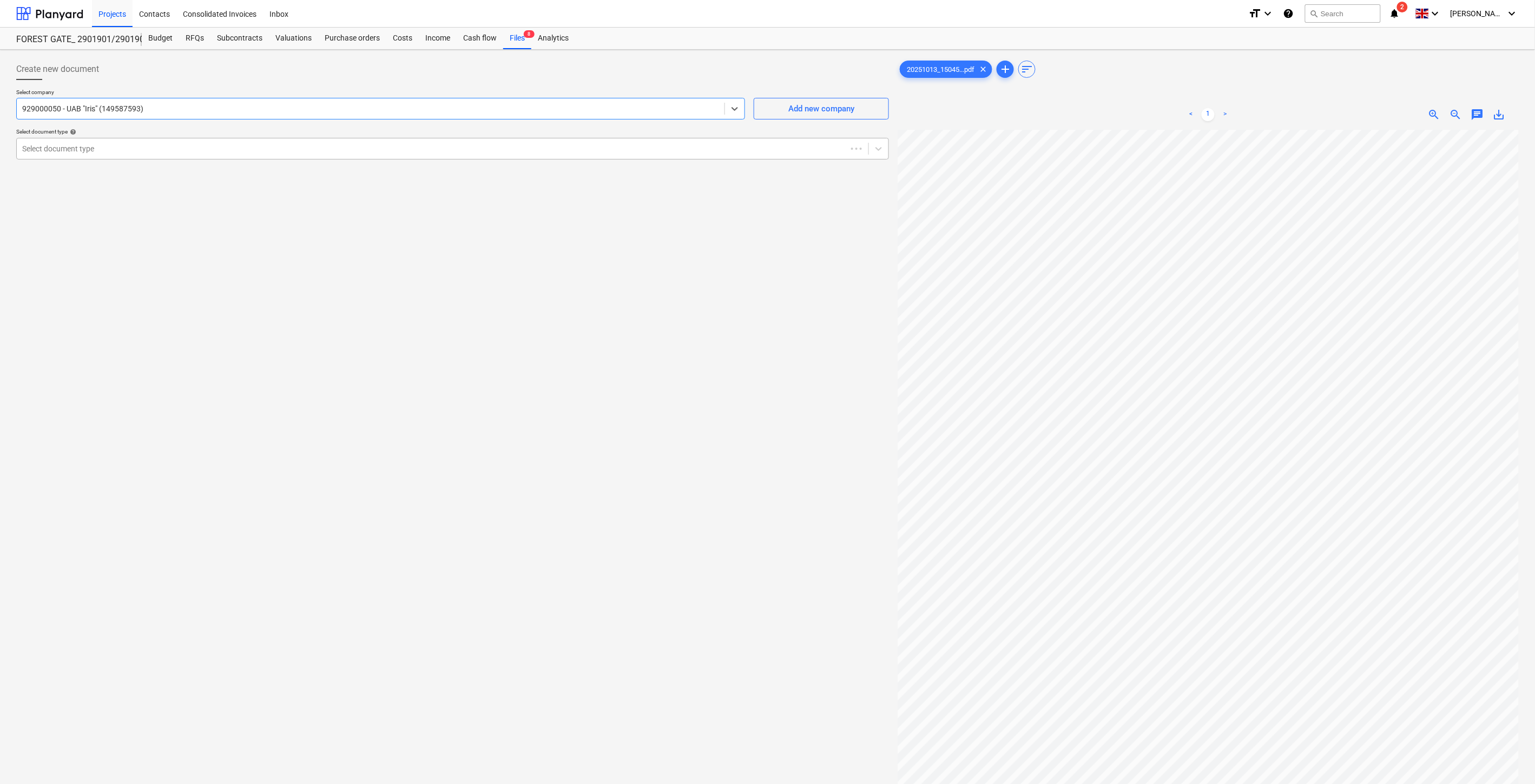
click at [348, 146] on div at bounding box center [431, 149] width 819 height 11
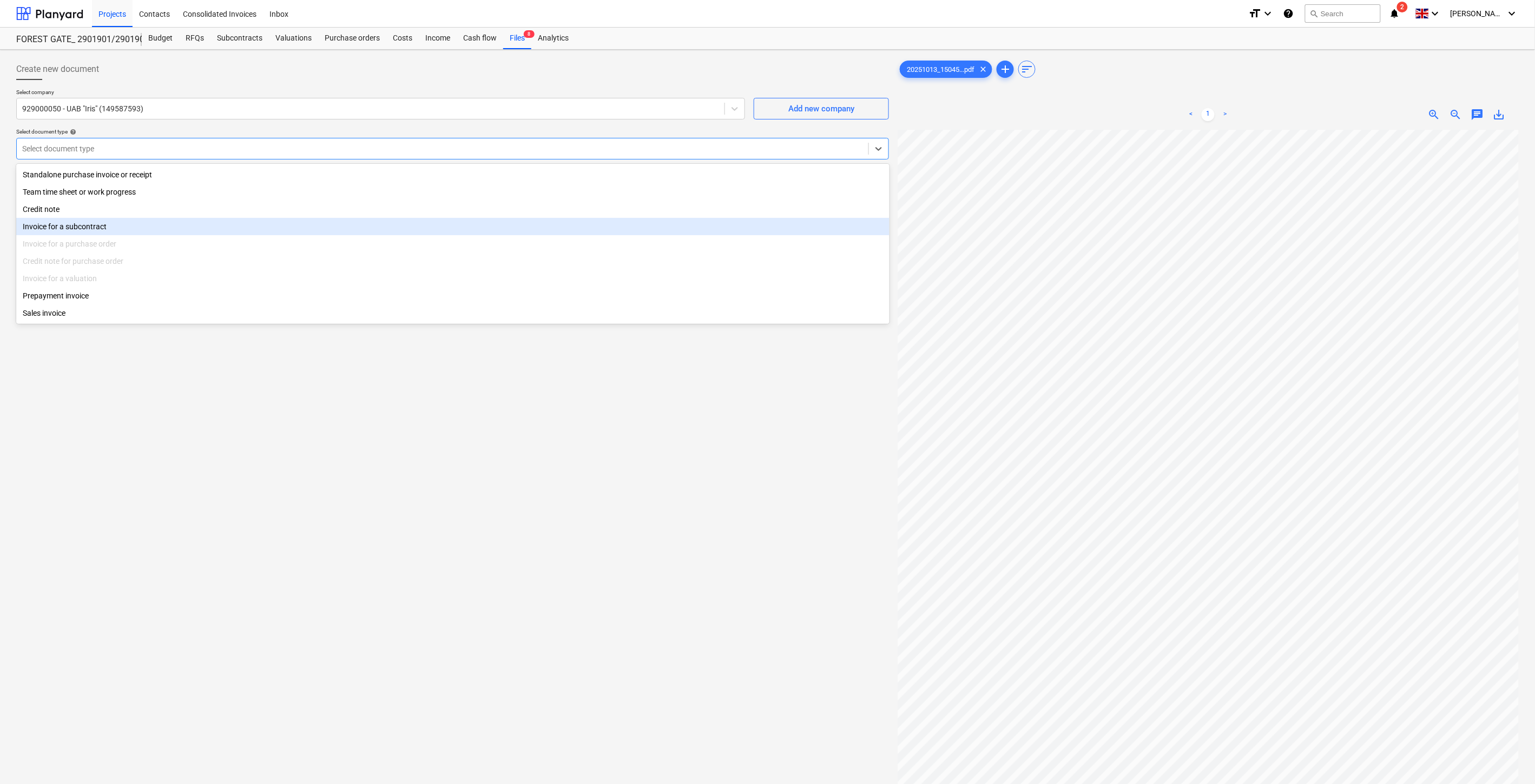
click at [259, 220] on div "Invoice for a subcontract" at bounding box center [453, 226] width 874 height 17
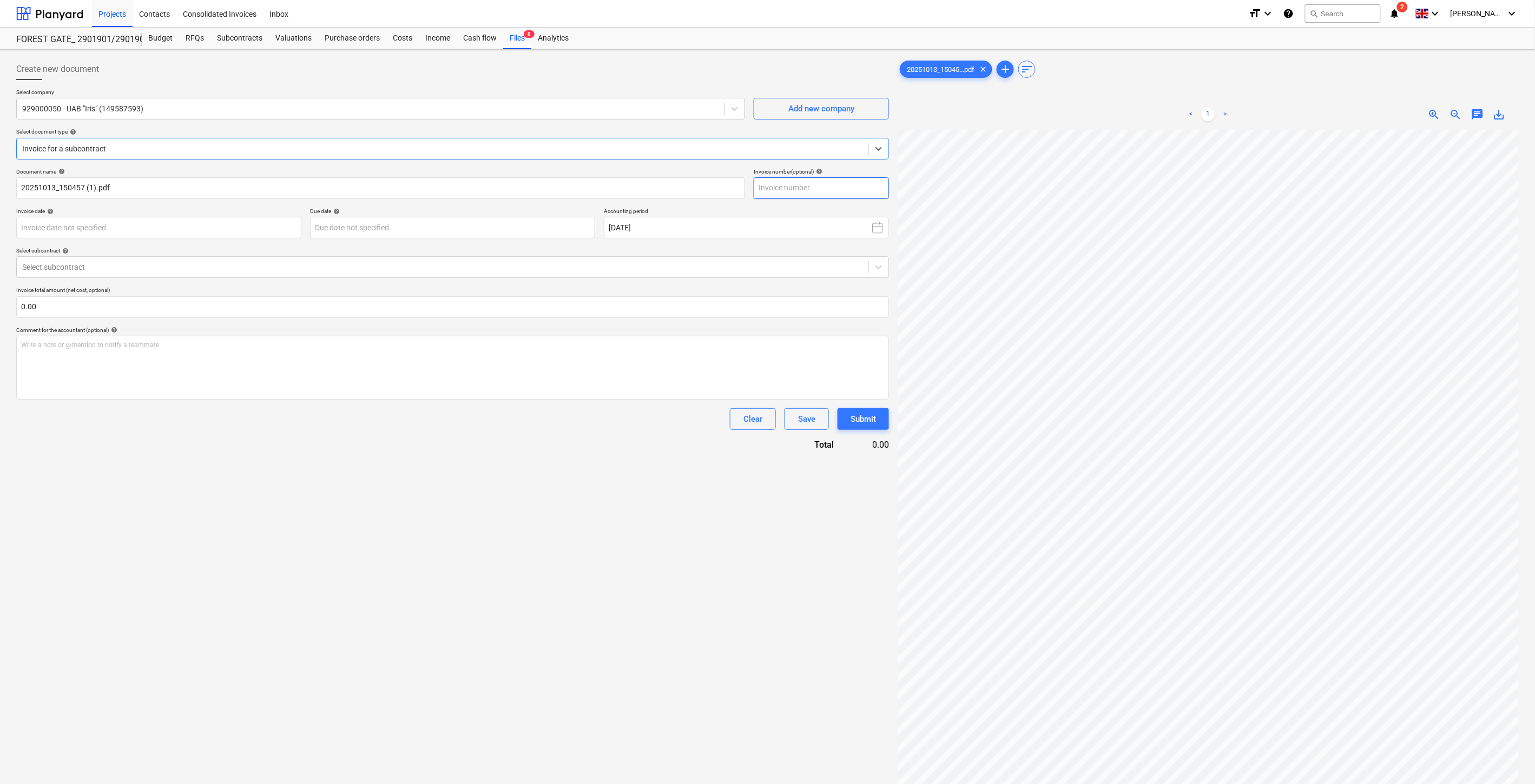
click at [839, 182] on input "text" at bounding box center [821, 188] width 135 height 22
type input "IRIS0544403"
click at [279, 231] on body "Projects Contacts Consolidated Invoices Inbox format_size keyboard_arrow_down h…" at bounding box center [768, 392] width 1535 height 784
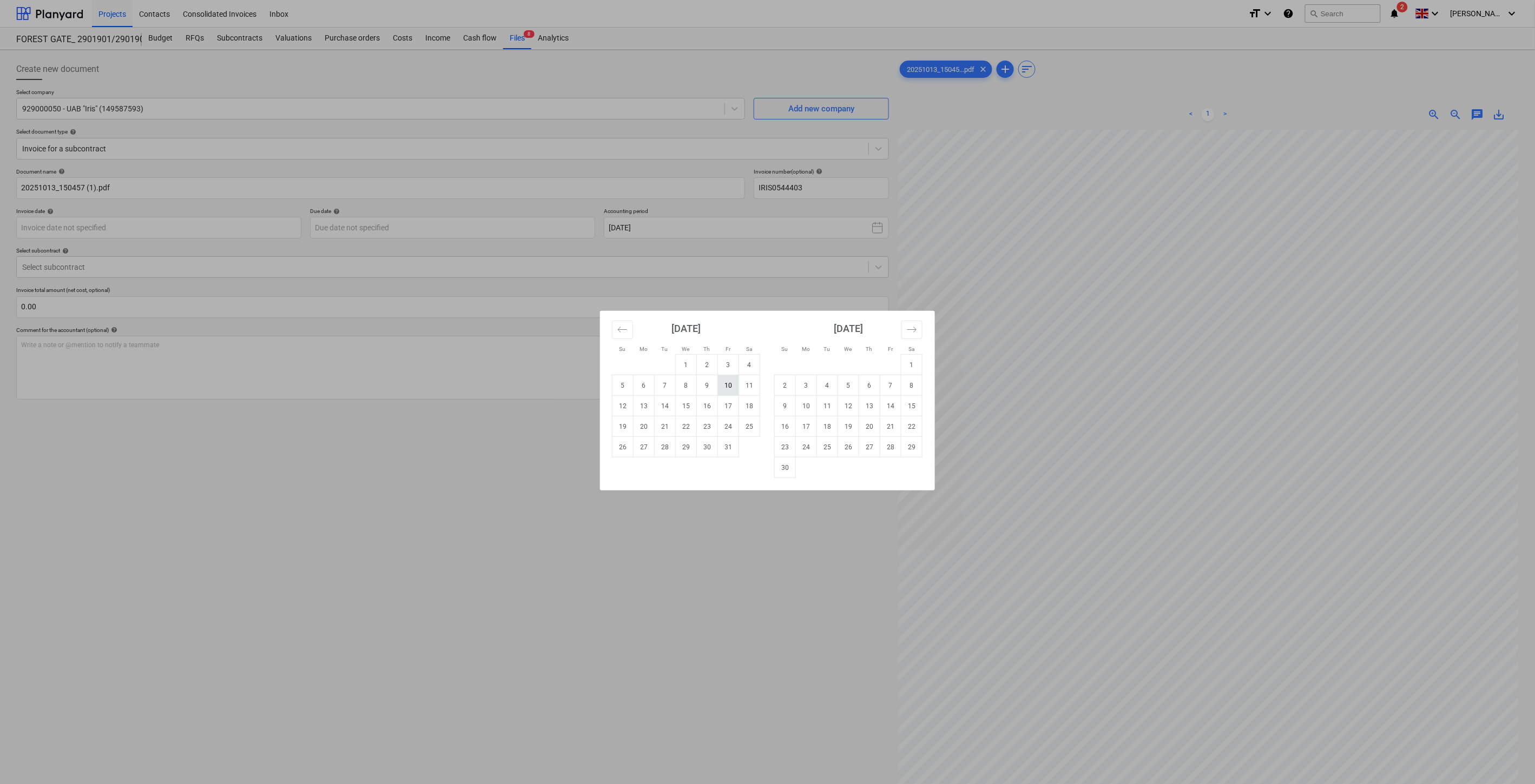
click at [732, 380] on td "10" at bounding box center [728, 386] width 21 height 20
type input "[DATE]"
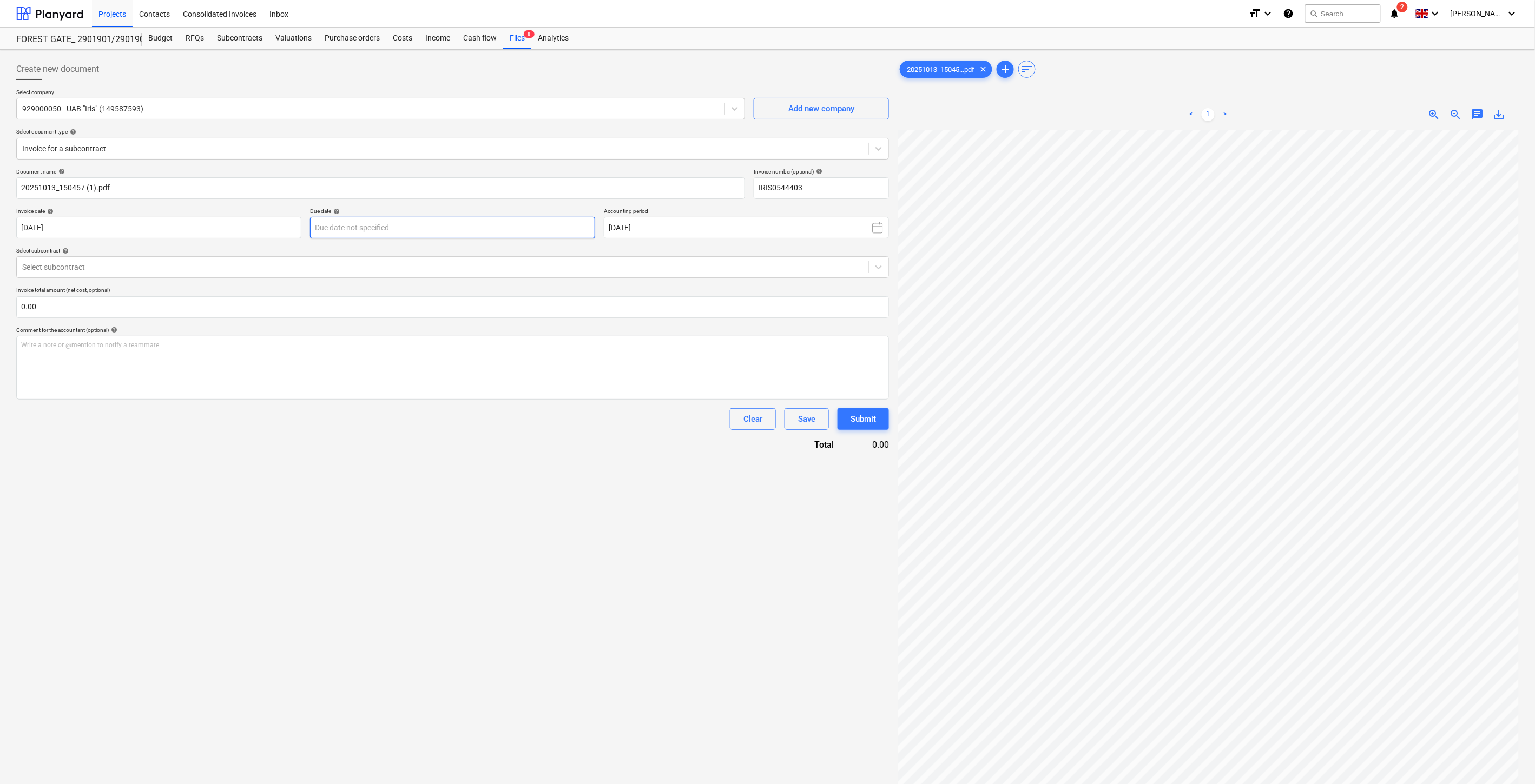
click at [564, 219] on body "Projects Contacts Consolidated Invoices Inbox format_size keyboard_arrow_down h…" at bounding box center [768, 392] width 1535 height 784
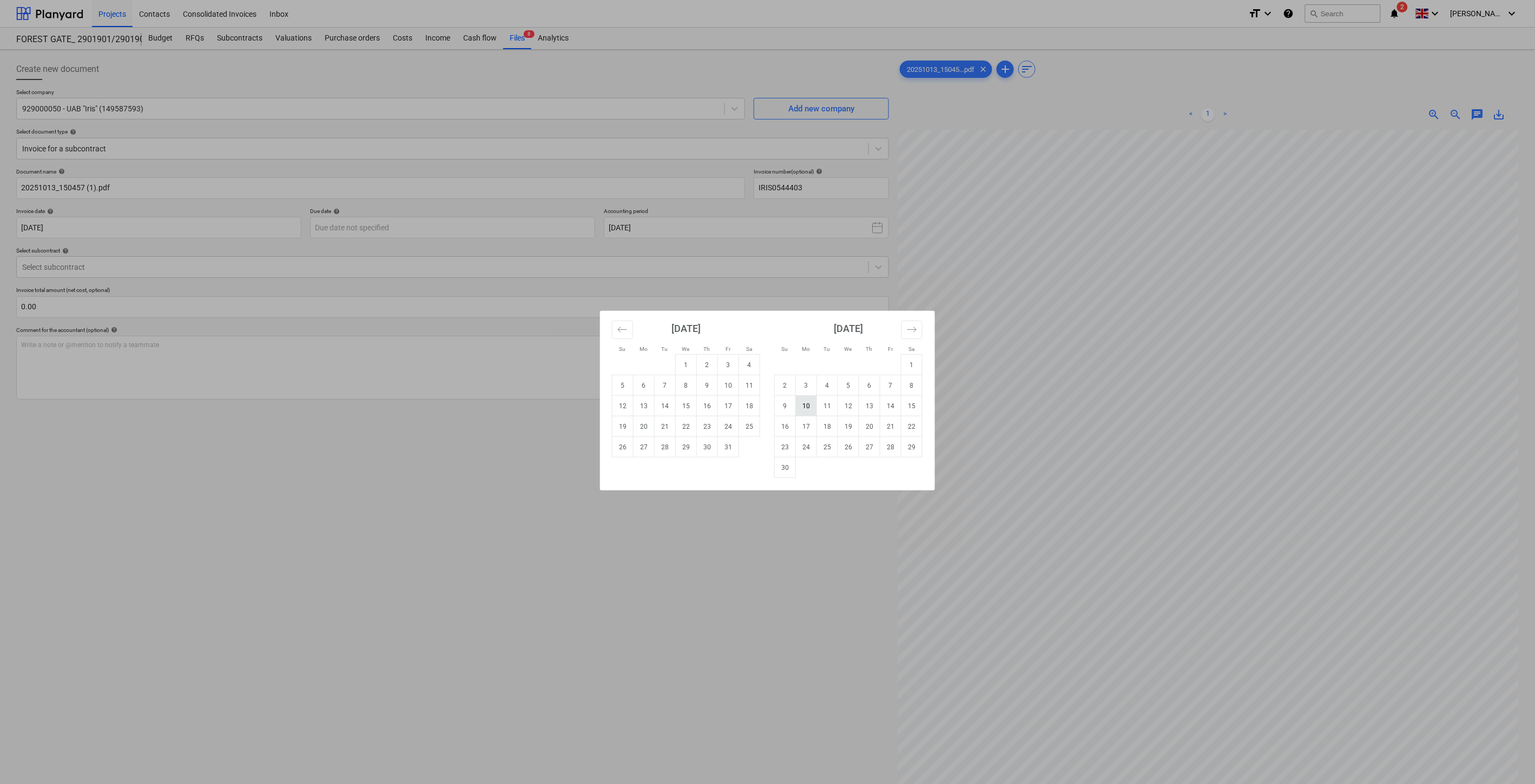
click at [806, 407] on td "10" at bounding box center [806, 406] width 21 height 20
type input "[DATE]"
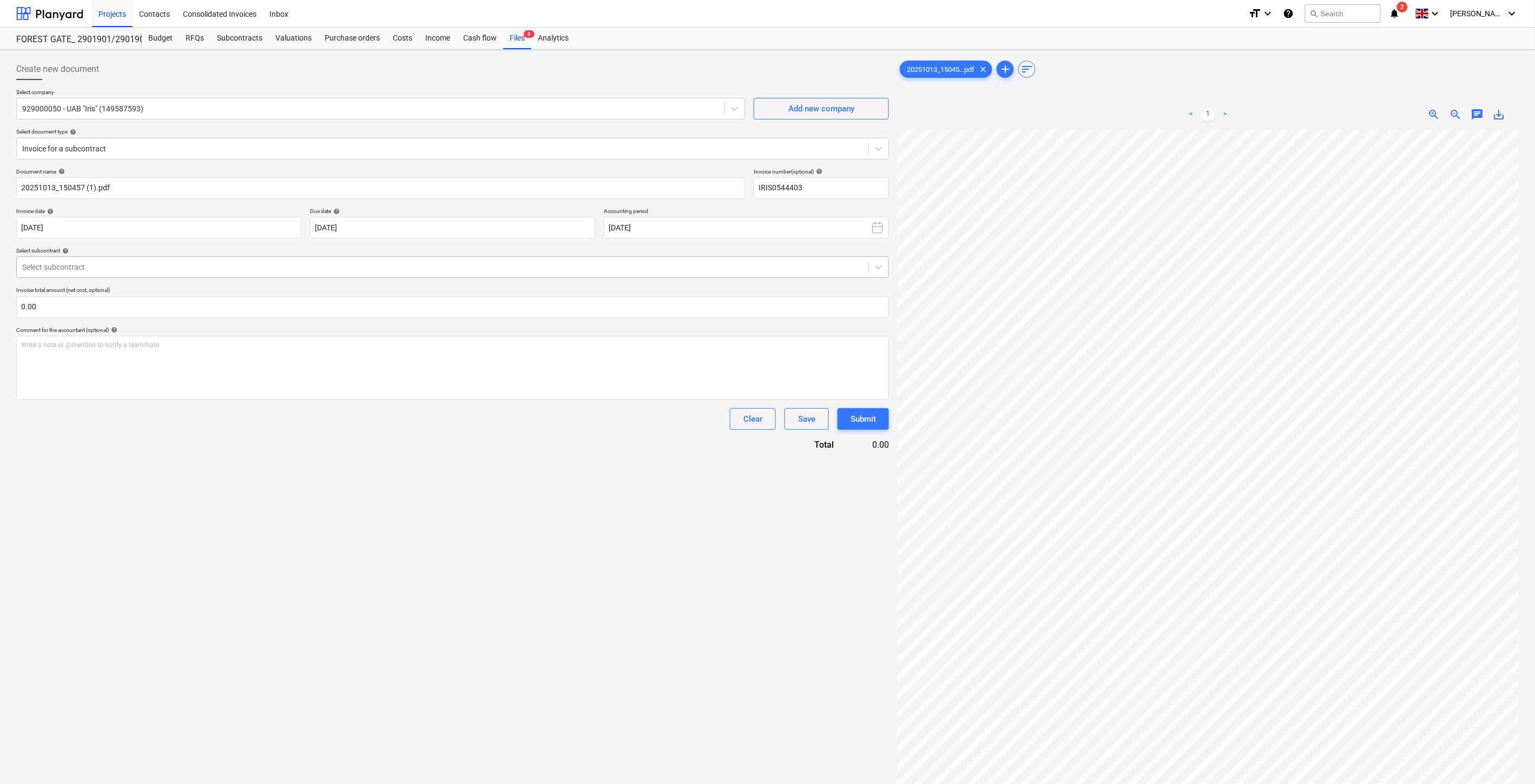
click at [461, 265] on div at bounding box center [442, 267] width 841 height 11
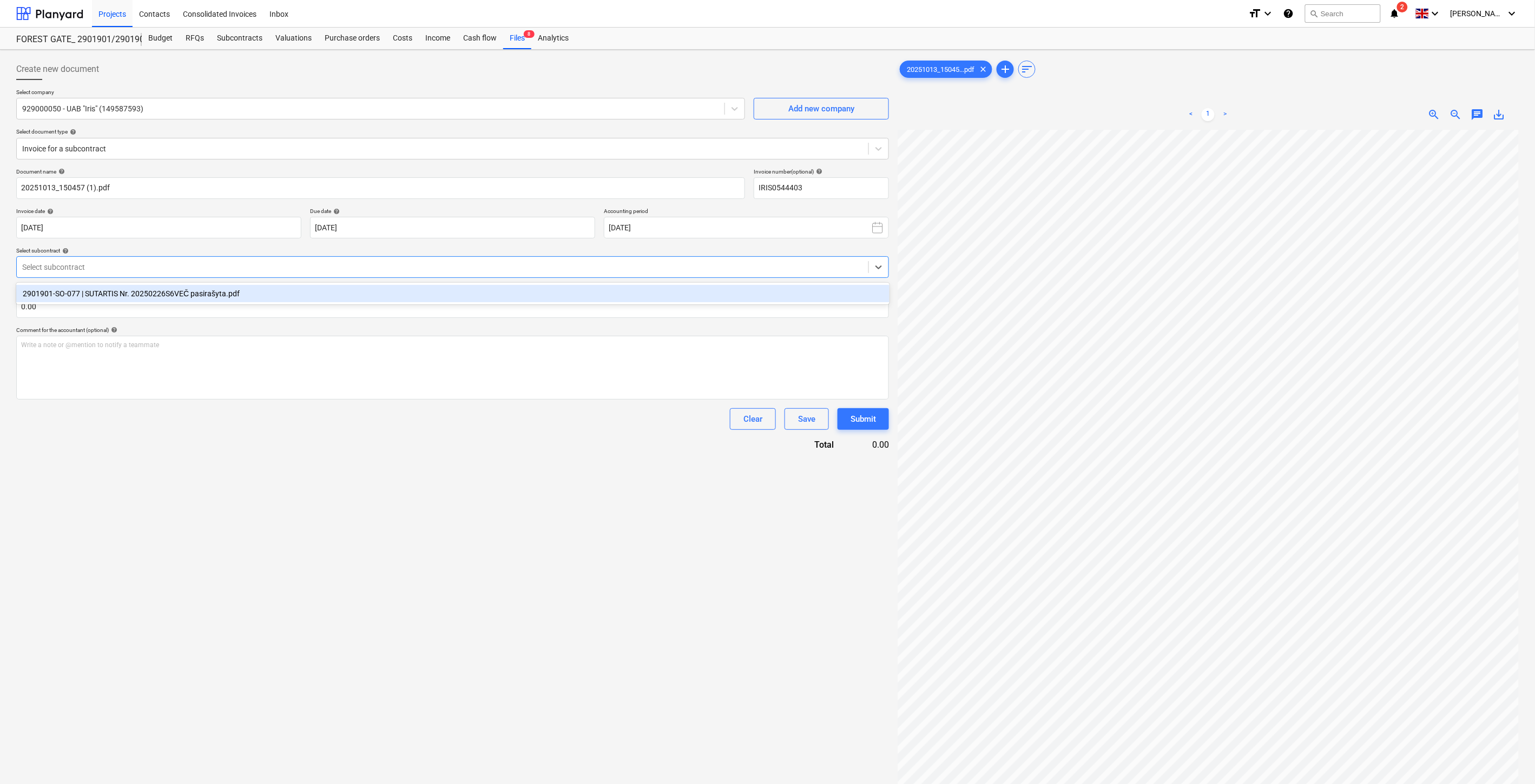
click at [416, 295] on div "2901901-SO-077 | SUTARTIS Nr. 20250226S6VEČ pasirašyta.pdf" at bounding box center [453, 293] width 874 height 17
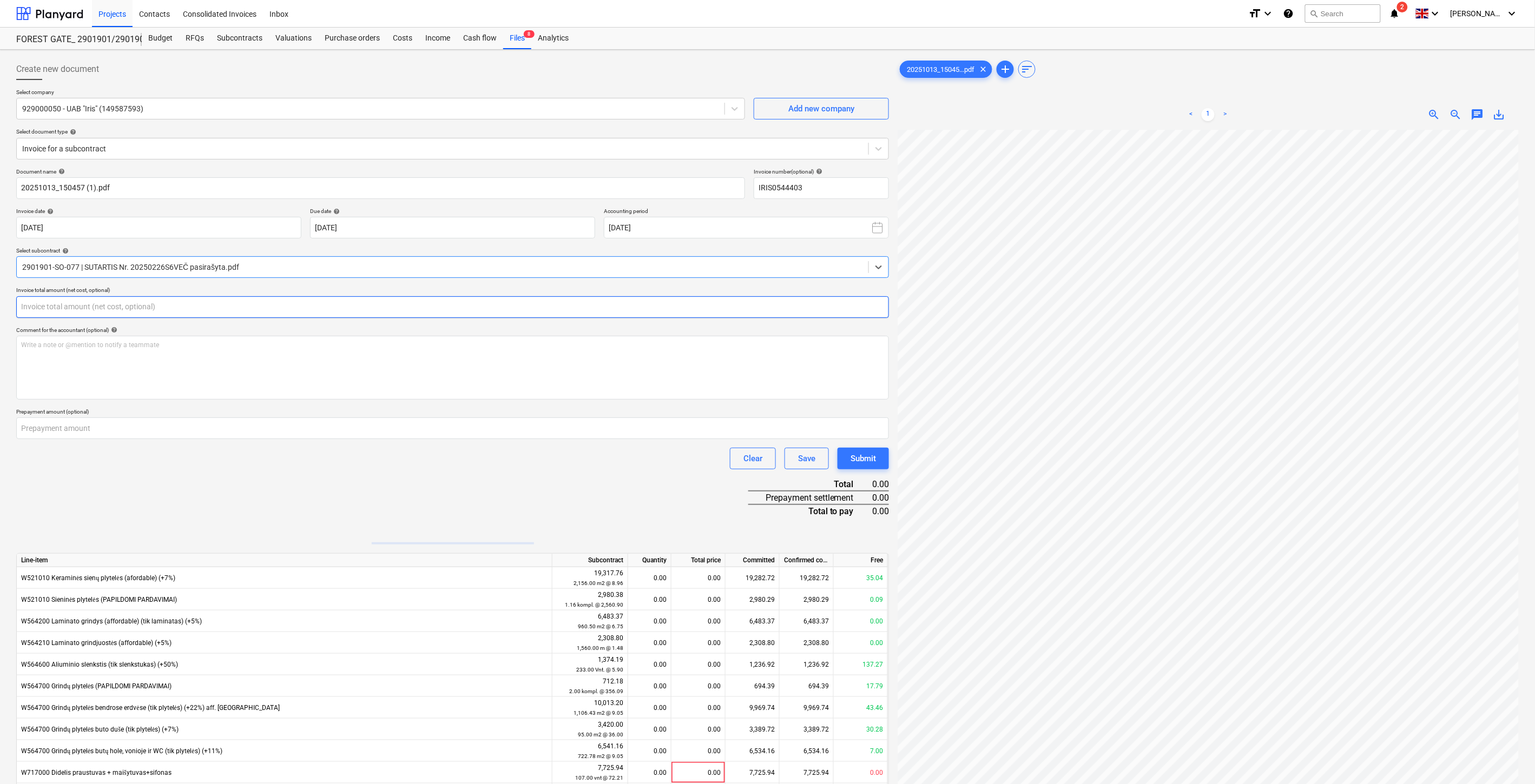
click at [425, 310] on input "text" at bounding box center [452, 307] width 873 height 22
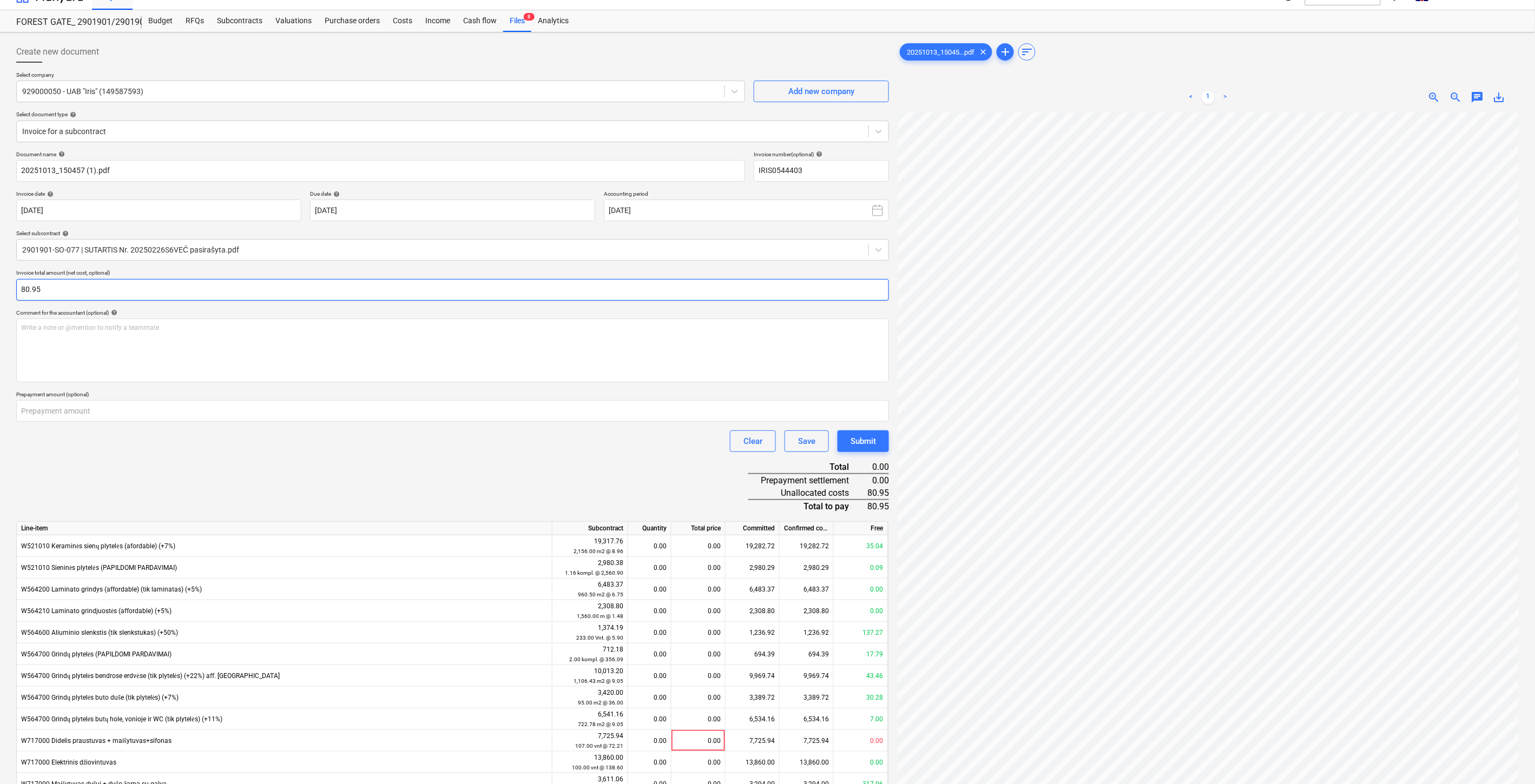
scroll to position [116, 0]
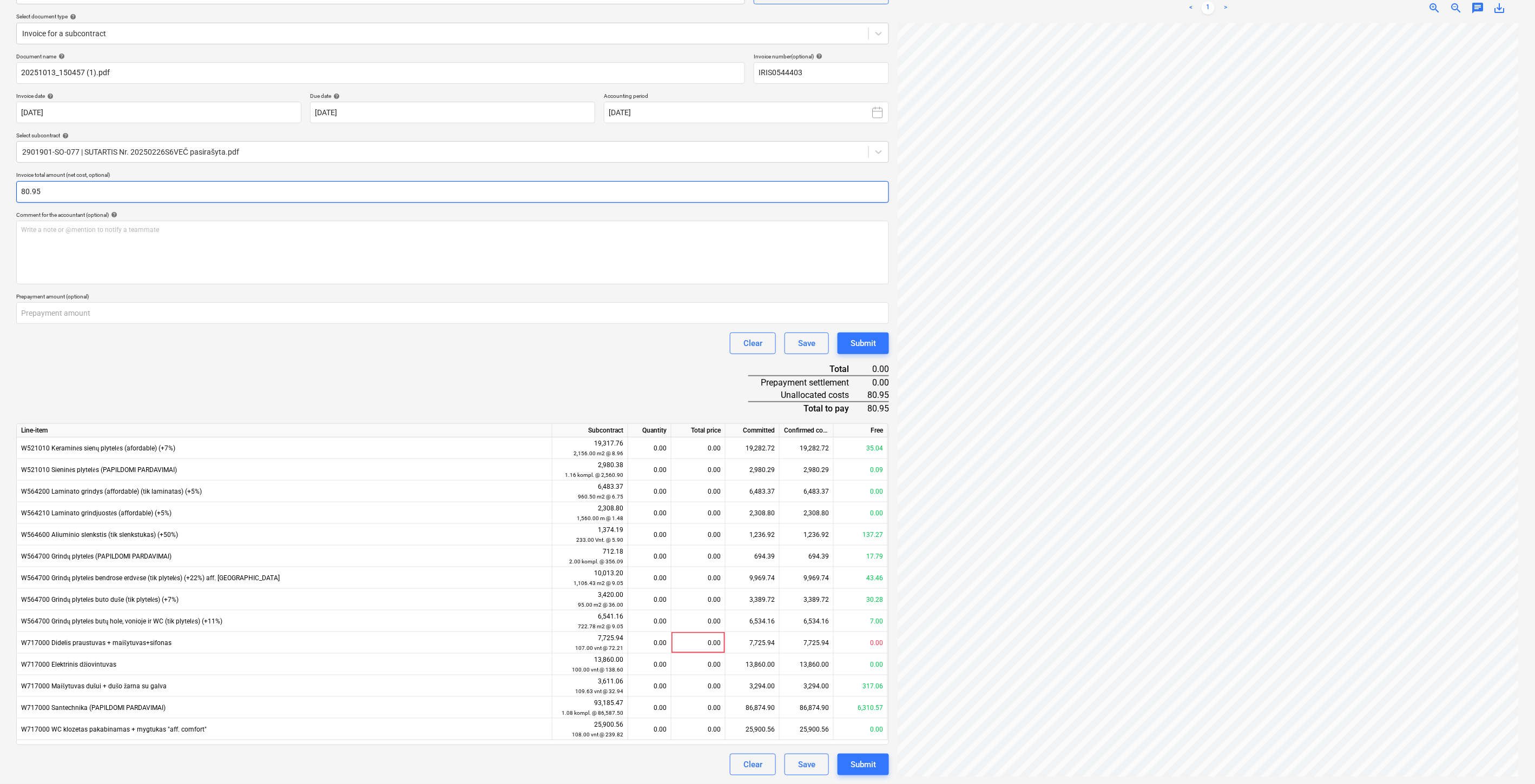
type input "80.95"
click at [605, 361] on div "Document name help 20251013_150457 (1).pdf Invoice number (optional) help IRIS0…" at bounding box center [452, 414] width 873 height 723
click at [634, 347] on div "Clear Save Submit" at bounding box center [452, 343] width 873 height 22
click at [595, 382] on div "Document name help 20251013_150457 (1).pdf Invoice number (optional) help IRIS0…" at bounding box center [452, 414] width 873 height 723
click at [612, 365] on div "Document name help 20251013_150457 (1).pdf Invoice number (optional) help IRIS0…" at bounding box center [452, 414] width 873 height 723
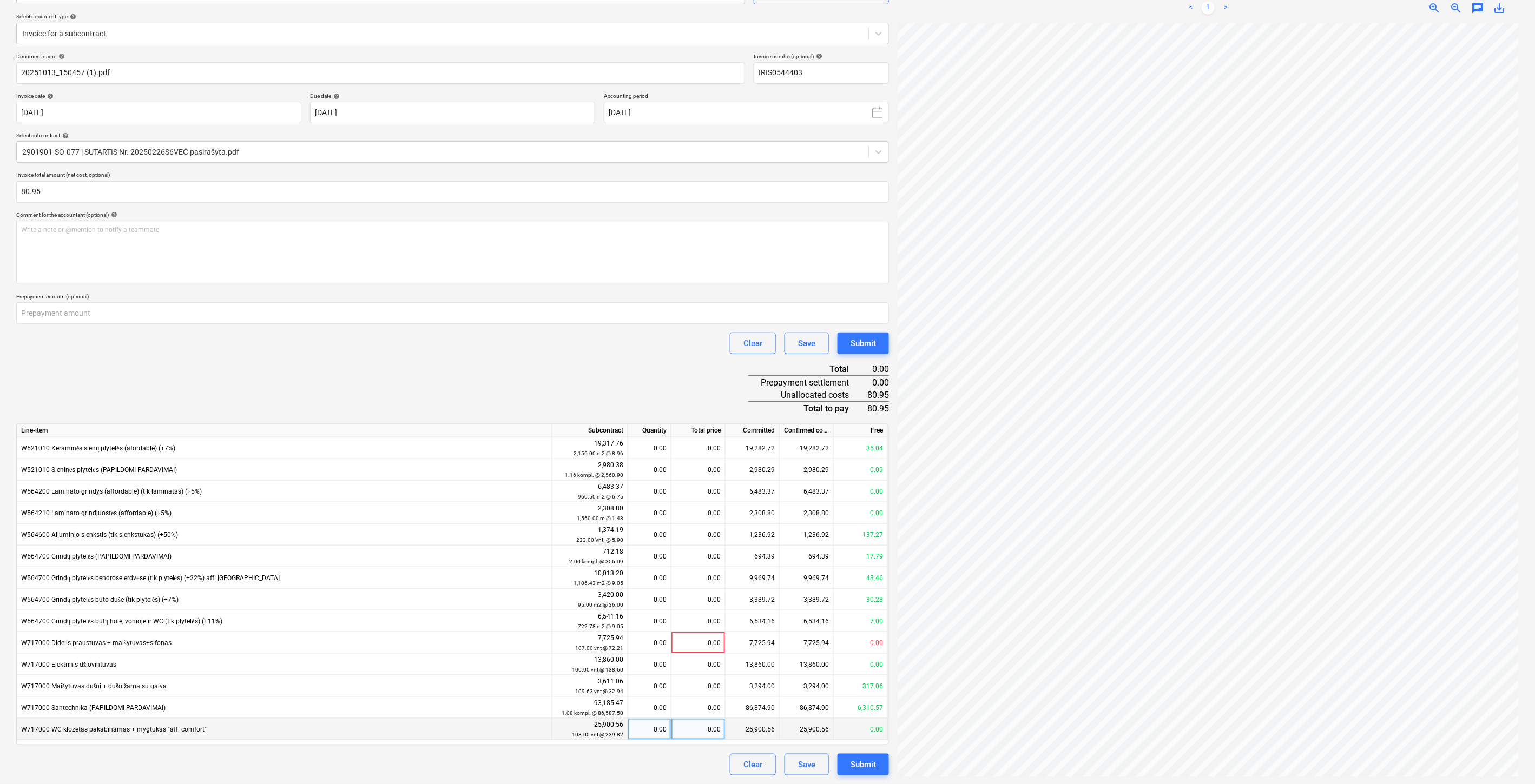
click at [697, 731] on div "0.00" at bounding box center [699, 729] width 54 height 22
type input "9"
type input "80.95"
click at [734, 377] on div "Document name help 20251013_150457 (1).pdf Invoice number (optional) help IRIS0…" at bounding box center [452, 414] width 873 height 723
click at [796, 764] on button "Save" at bounding box center [806, 765] width 44 height 22
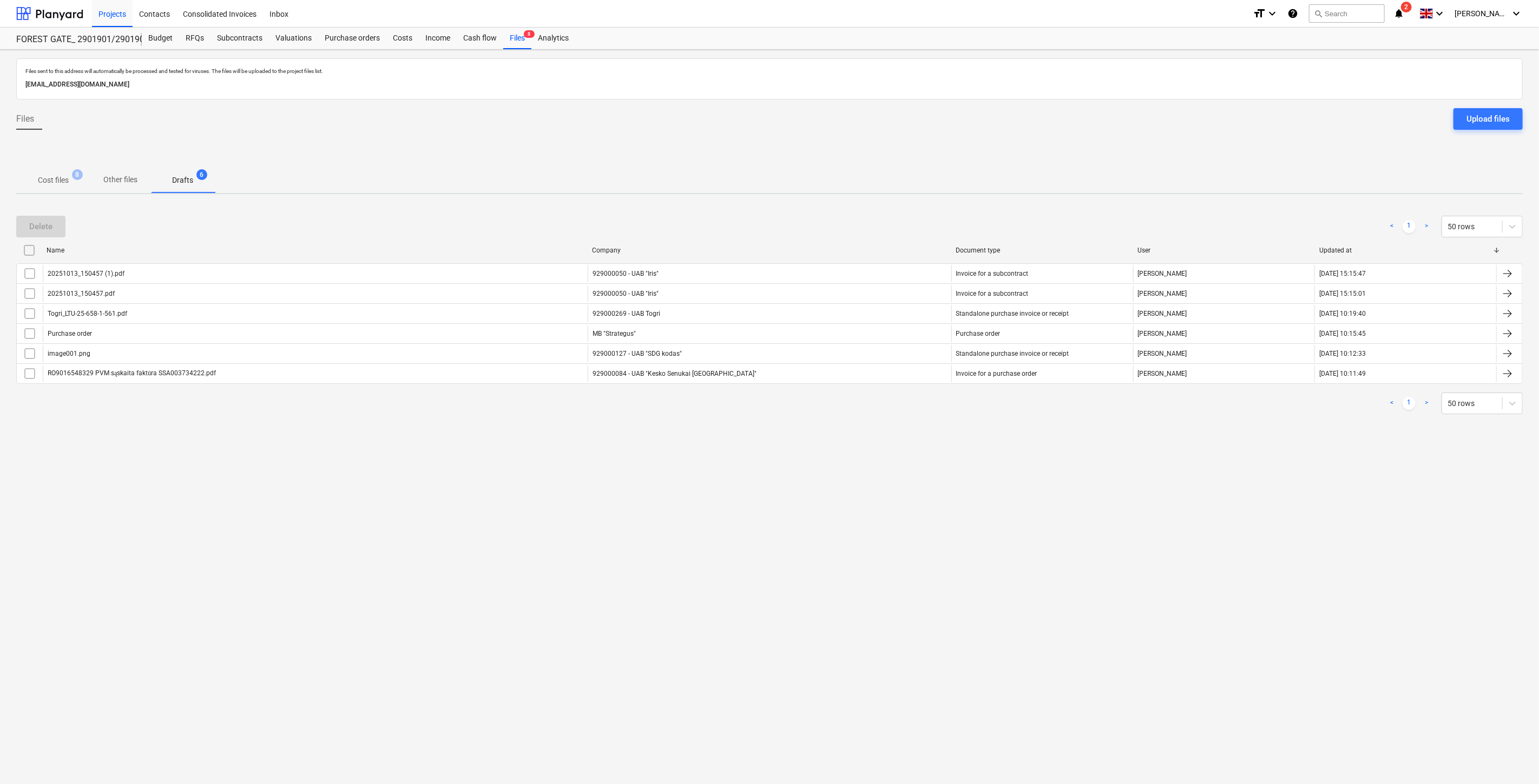
click at [56, 167] on button "Cost files 8" at bounding box center [53, 180] width 74 height 26
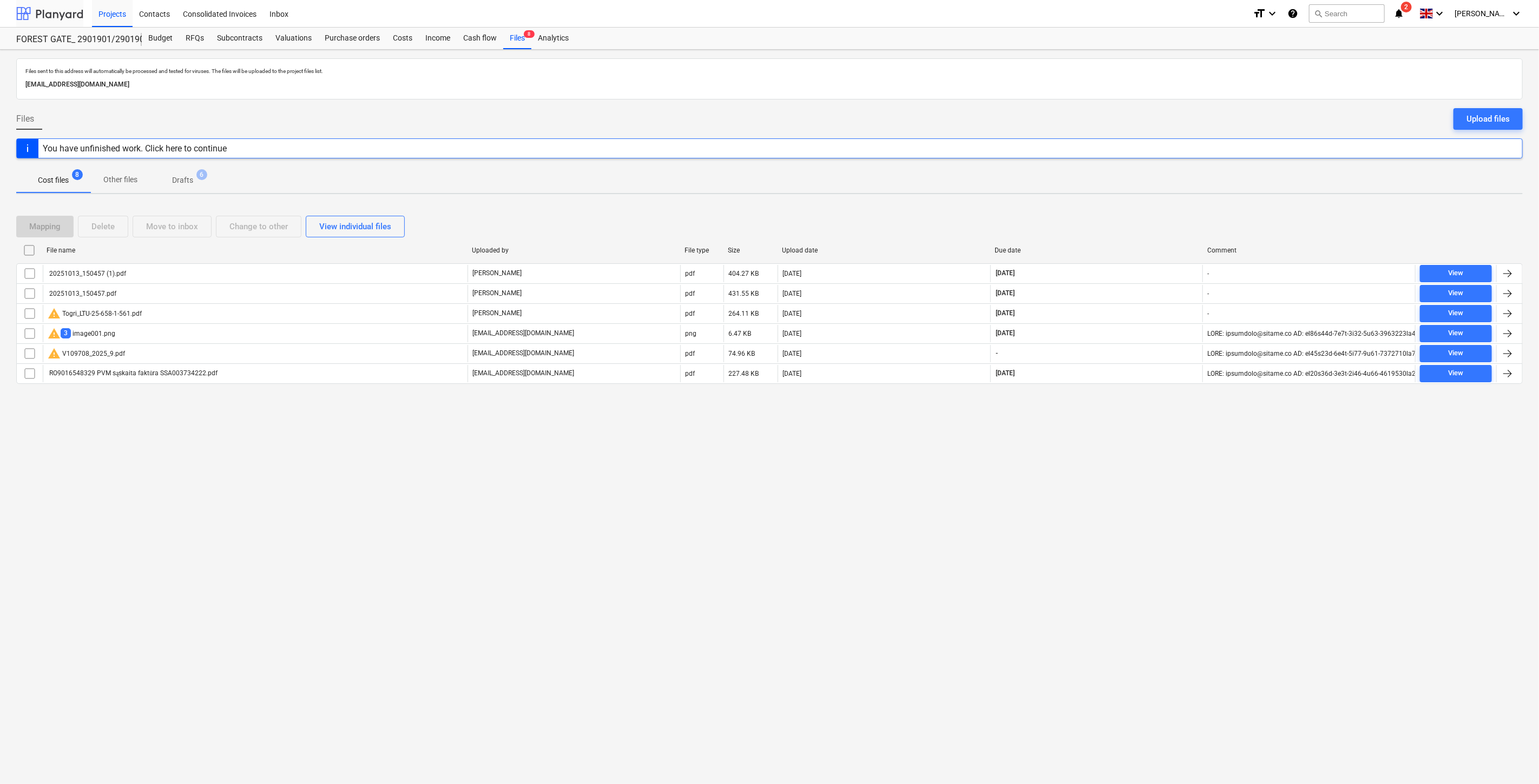
click at [52, 12] on div at bounding box center [50, 13] width 67 height 27
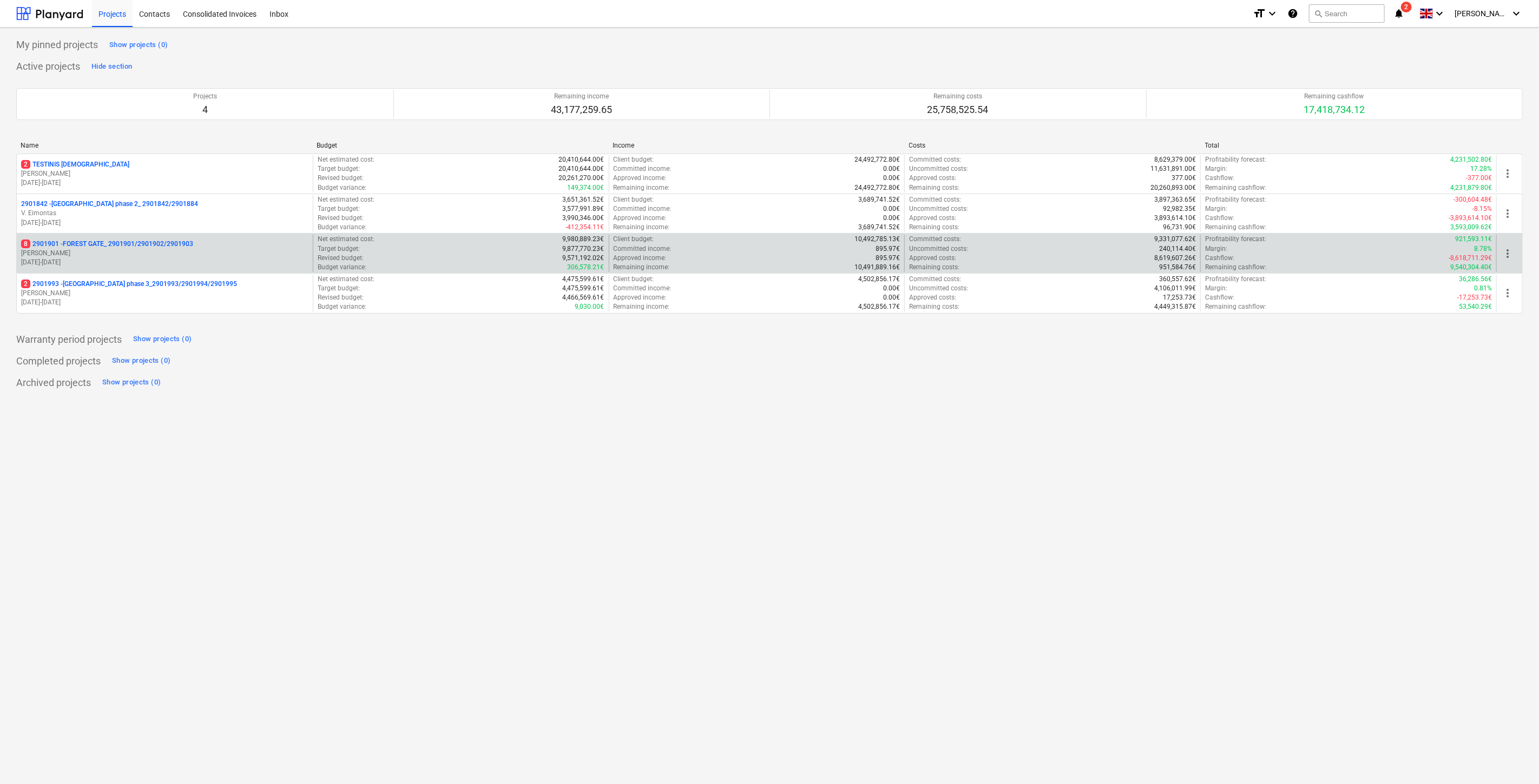
click at [126, 249] on p "8 2901901 - FOREST GATE_ 2901901/2901902/2901903" at bounding box center [107, 244] width 172 height 9
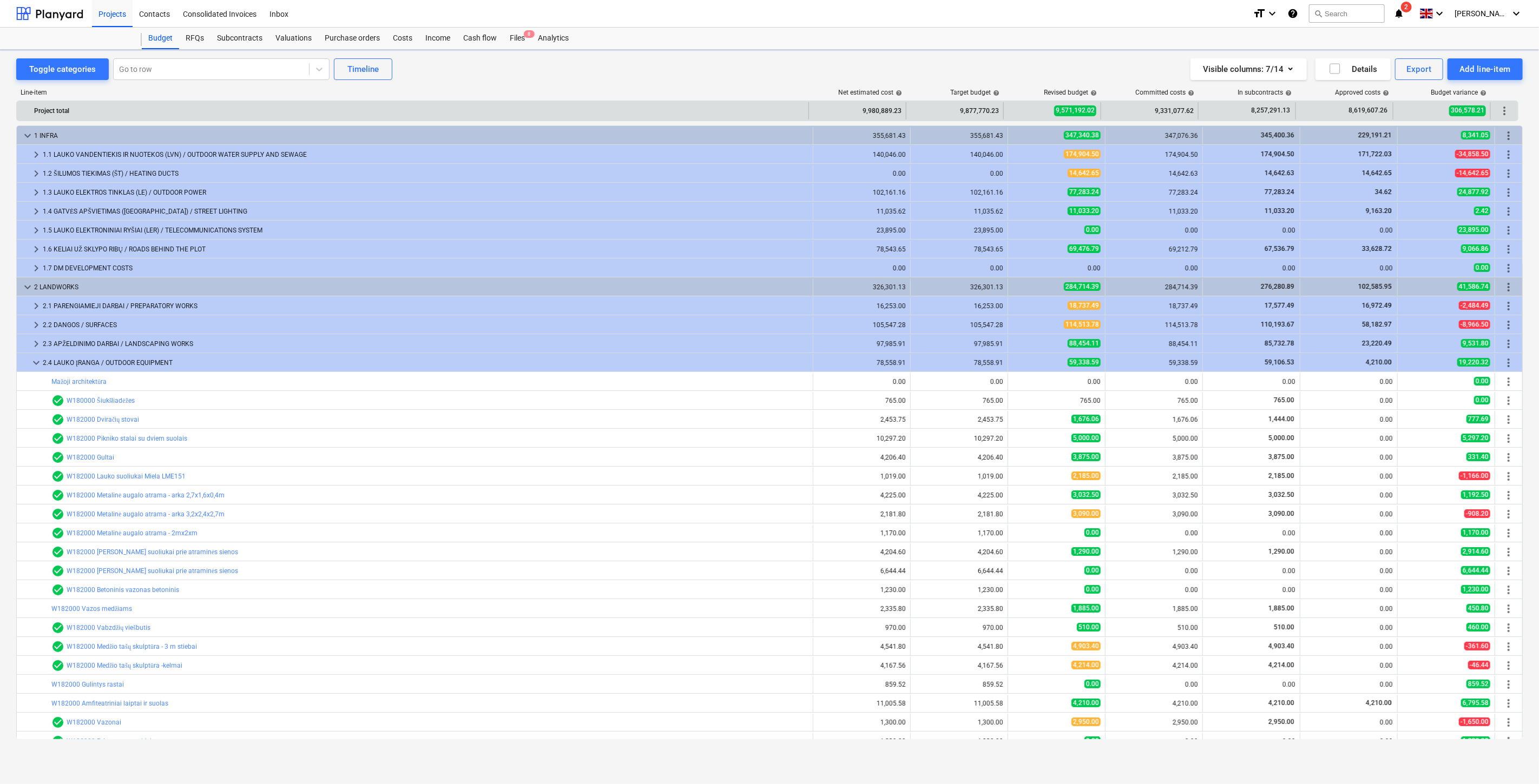
scroll to position [164, 0]
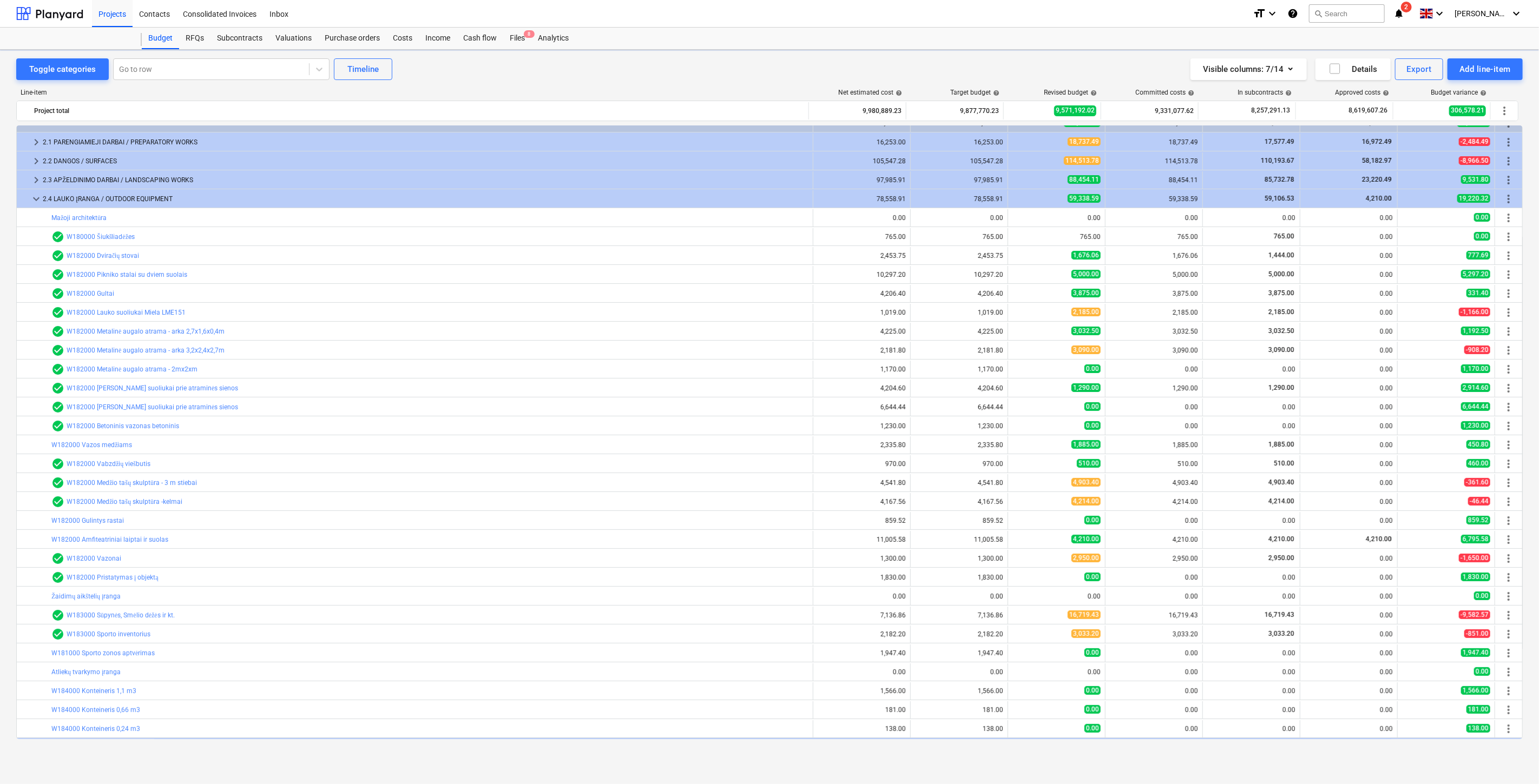
click at [514, 41] on div "Files 8" at bounding box center [517, 38] width 28 height 22
